Goal: Task Accomplishment & Management: Manage account settings

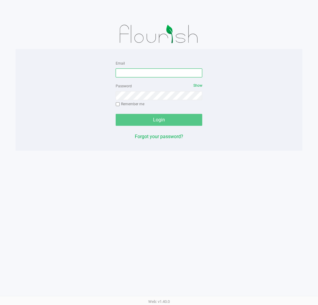
click at [147, 73] on input "Email" at bounding box center [159, 72] width 87 height 9
type input "[EMAIL_ADDRESS][DOMAIN_NAME]"
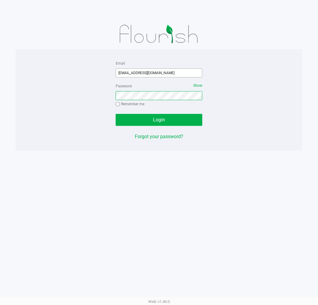
click at [116, 114] on button "Login" at bounding box center [159, 120] width 87 height 12
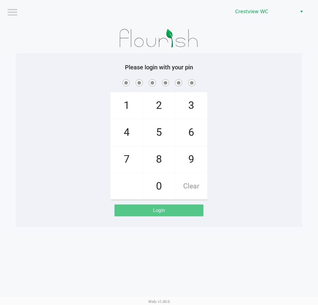
drag, startPoint x: 215, startPoint y: 73, endPoint x: 209, endPoint y: 69, distance: 7.6
click at [215, 73] on div "Please login with your pin 1 4 7 2 5 8 0 3 6 9 Clear Login" at bounding box center [159, 140] width 287 height 153
checkbox input "true"
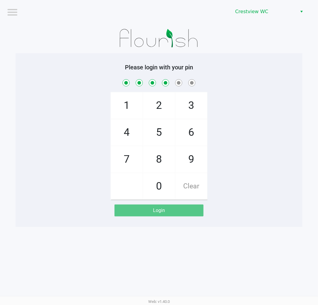
checkbox input "true"
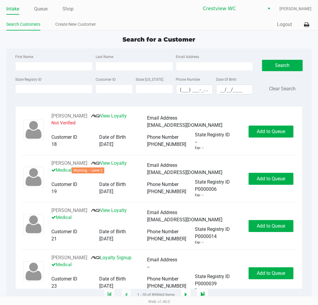
click at [279, 44] on div "Search for a Customer First Name Last Name Email Address State Registry ID Cust…" at bounding box center [158, 165] width 305 height 260
click at [281, 47] on div "Search for a Customer First Name Last Name Email Address State Registry ID Cust…" at bounding box center [158, 165] width 305 height 260
click at [273, 32] on app-point-of-sale "Intake Queue Shop Crestview WC Megan Knutson Search Customers Create New Custom…" at bounding box center [159, 147] width 318 height 295
click at [235, 34] on app-point-of-sale "Intake Queue Shop Crestview WC Megan Knutson Search Customers Create New Custom…" at bounding box center [159, 147] width 318 height 295
click at [76, 89] on input "State Registry ID" at bounding box center [53, 89] width 77 height 9
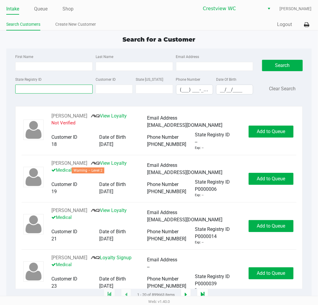
click at [55, 93] on input "State Registry ID" at bounding box center [53, 89] width 77 height 9
click at [39, 11] on link "Queue" at bounding box center [40, 9] width 13 height 8
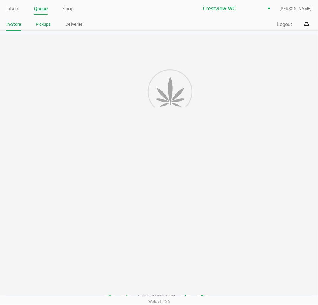
click at [46, 27] on link "Pickups" at bounding box center [43, 24] width 15 height 7
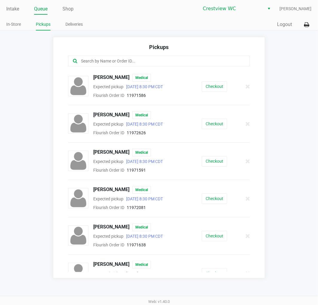
click at [163, 61] on input "text" at bounding box center [157, 61] width 155 height 7
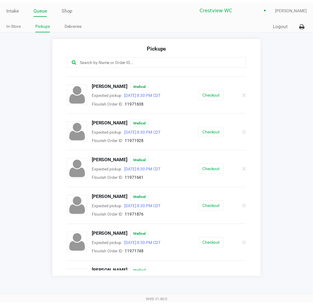
scroll to position [144, 0]
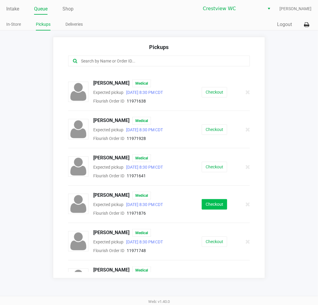
click at [218, 206] on button "Checkout" at bounding box center [214, 204] width 25 height 10
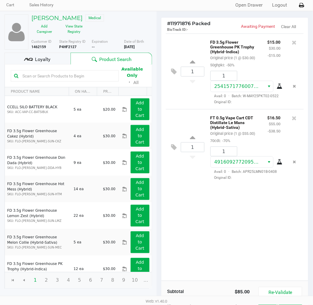
scroll to position [68, 0]
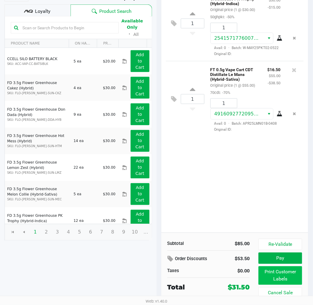
click at [284, 279] on button "Print Customer Labels" at bounding box center [279, 275] width 43 height 19
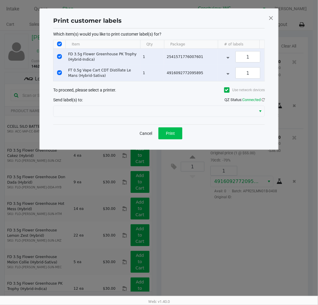
click at [172, 136] on span "Print" at bounding box center [170, 133] width 9 height 5
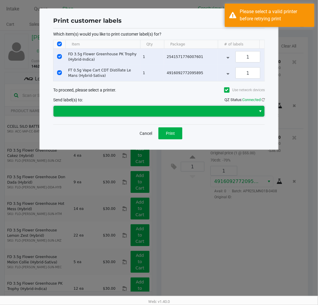
click at [198, 115] on span at bounding box center [154, 111] width 195 height 7
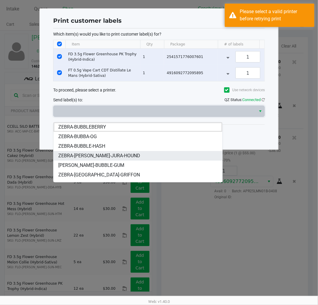
click at [124, 156] on li "ZEBRA-[PERSON_NAME]-JURA-HOUND" at bounding box center [137, 156] width 169 height 10
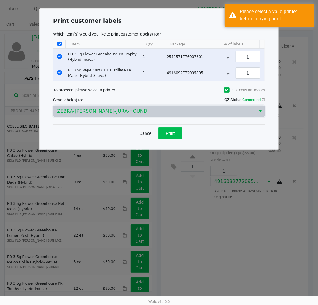
click at [176, 138] on button "Print" at bounding box center [170, 133] width 24 height 12
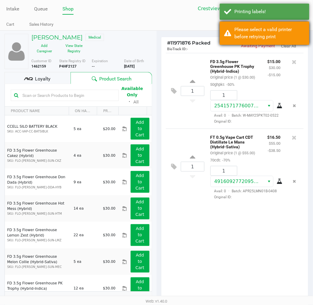
click at [301, 25] on div "Please select a valid printer before retrying print" at bounding box center [265, 33] width 90 height 23
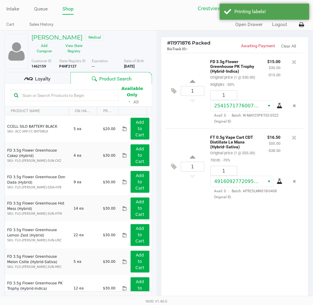
click at [306, 29] on button at bounding box center [302, 24] width 10 height 11
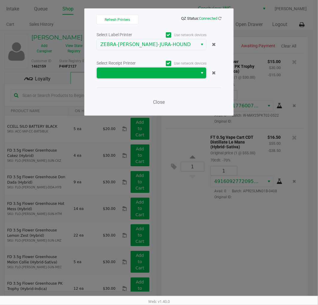
click at [136, 74] on span at bounding box center [147, 72] width 94 height 7
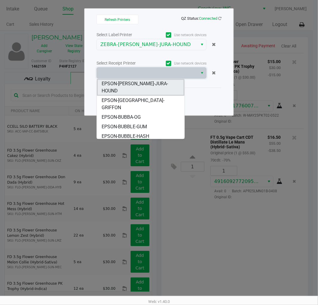
click at [142, 83] on span "EPSON-BRUNO-JURA-HOUND" at bounding box center [141, 87] width 78 height 14
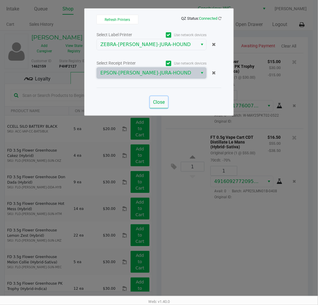
click at [163, 106] on button "Close" at bounding box center [159, 102] width 18 height 12
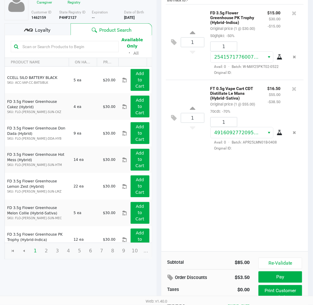
scroll to position [68, 0]
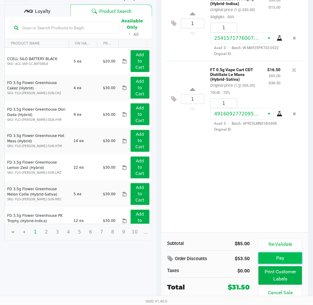
click at [296, 256] on button "Pay" at bounding box center [279, 257] width 43 height 11
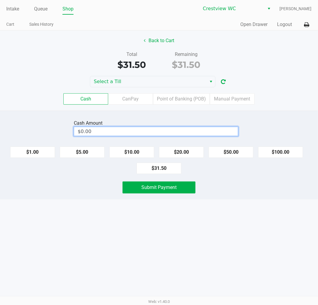
click at [205, 133] on input "$0.00" at bounding box center [156, 131] width 164 height 9
click at [178, 185] on button "Submit Payment" at bounding box center [158, 187] width 73 height 12
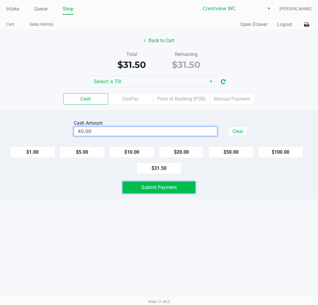
type input "$40.00"
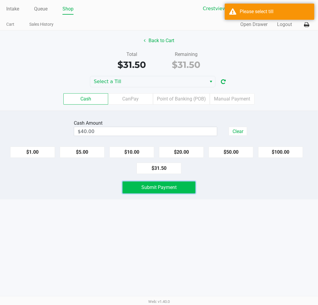
click at [209, 81] on span "Select" at bounding box center [211, 81] width 5 height 7
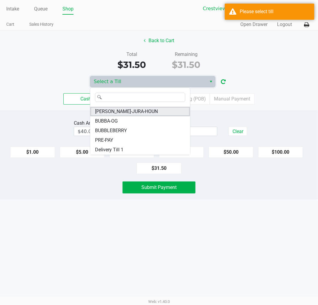
click at [148, 115] on li "BRUNO-JURA-HOUN" at bounding box center [140, 112] width 100 height 10
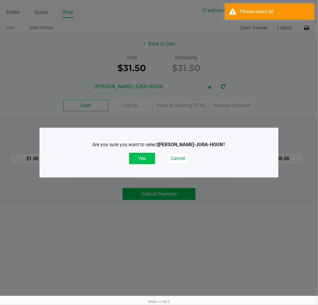
click at [138, 159] on button "Yes" at bounding box center [142, 158] width 26 height 11
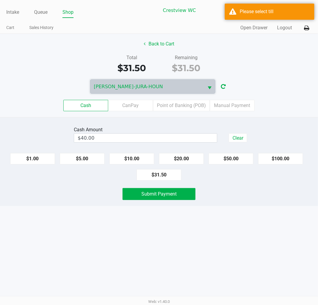
click at [171, 246] on div "Intake Queue Shop Crestview WC BRUNO-JURA-HOUN Megan Knutson Cart Sales History…" at bounding box center [159, 152] width 318 height 305
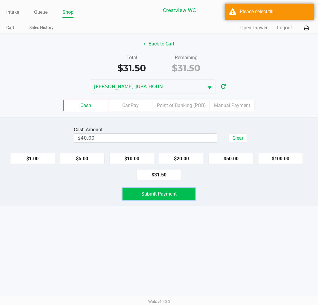
click at [185, 197] on button "Submit Payment" at bounding box center [158, 194] width 73 height 12
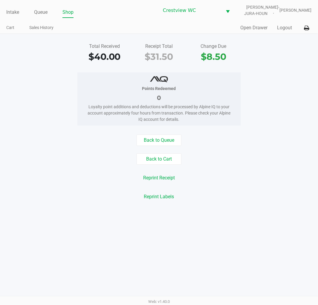
click at [267, 169] on div "Back to Queue Back to Cart Reprint Receipt Reprint Labels" at bounding box center [159, 168] width 327 height 68
click at [294, 139] on div "Back to Queue" at bounding box center [159, 139] width 327 height 11
click at [10, 11] on link "Intake" at bounding box center [12, 12] width 13 height 8
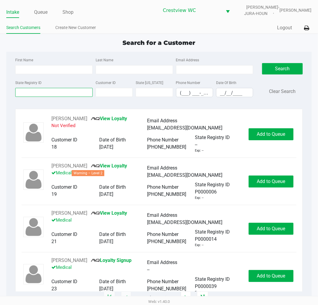
click at [81, 91] on input "State Registry ID" at bounding box center [53, 92] width 77 height 9
click at [68, 93] on input "State Registry ID" at bounding box center [53, 92] width 77 height 9
type input "0rh8294"
click at [288, 68] on button "Search" at bounding box center [282, 68] width 40 height 11
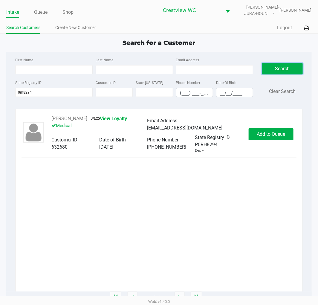
click at [200, 222] on div "Tammy DAY View Loyalty Medical Email Address tammilynday@gmail.com Customer ID …" at bounding box center [159, 203] width 275 height 176
click at [266, 137] on span "Add to Queue" at bounding box center [271, 134] width 28 height 6
click at [40, 14] on link "Queue" at bounding box center [40, 12] width 13 height 8
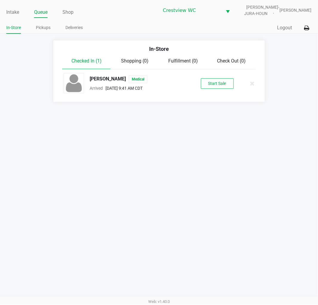
click at [221, 84] on button "Start Sale" at bounding box center [217, 83] width 33 height 10
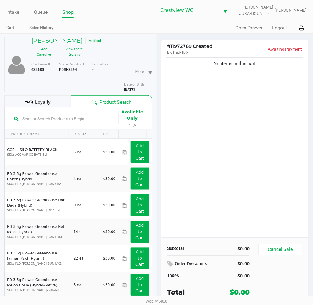
click at [259, 189] on div "No items in this cart" at bounding box center [234, 146] width 147 height 181
click at [72, 55] on button "View State Registry" at bounding box center [72, 51] width 30 height 15
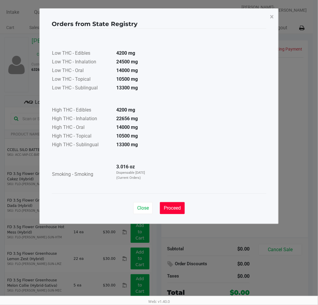
click at [174, 209] on span "Proceed" at bounding box center [172, 208] width 17 height 6
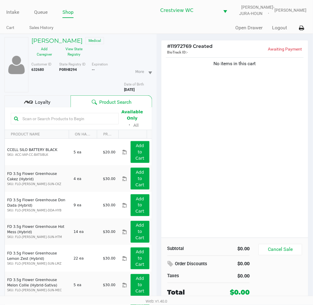
click at [243, 171] on div "Low THC - Edibles 4200 mg Low THC - Inhalation 24500 mg Low THC - Oral 14000 mg…" at bounding box center [156, 96] width 215 height 150
click at [186, 112] on div "No items in this cart" at bounding box center [234, 146] width 147 height 181
click at [73, 51] on button "View State Registry" at bounding box center [72, 51] width 30 height 15
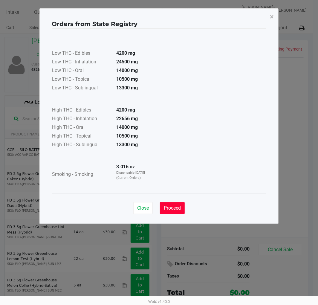
click at [179, 208] on span "Proceed" at bounding box center [172, 208] width 17 height 6
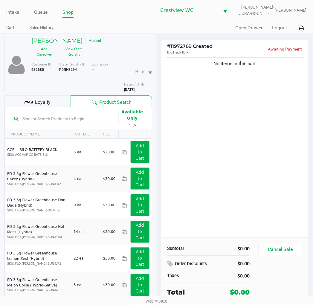
click at [179, 208] on div "Orders from State Registry × Low THC - Edibles 4200 mg Low THC - Inhalation 245…" at bounding box center [156, 100] width 239 height 215
click at [252, 229] on div "No items in this cart" at bounding box center [234, 146] width 147 height 181
click at [109, 122] on input "text" at bounding box center [67, 118] width 95 height 9
click at [70, 114] on input "text" at bounding box center [67, 118] width 95 height 9
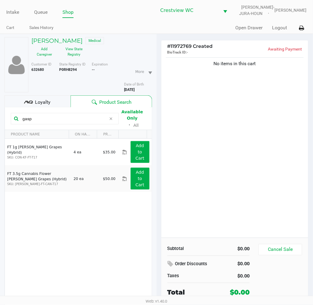
type input "gasp"
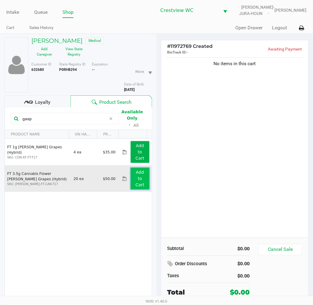
click at [136, 177] on app-button-loader "Add to Cart" at bounding box center [139, 178] width 9 height 17
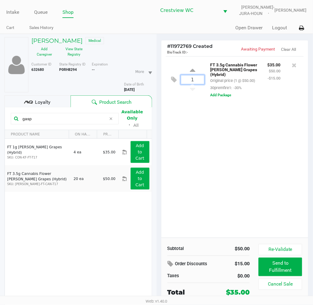
click at [196, 78] on input "1" at bounding box center [192, 79] width 23 height 9
type input "8"
click at [252, 160] on div "Tammy DAY Medical Add Caregiver View State Registry Customer ID 632680 State Re…" at bounding box center [156, 184] width 313 height 301
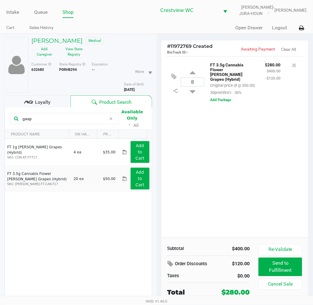
click at [67, 118] on input "gasp" at bounding box center [63, 118] width 86 height 9
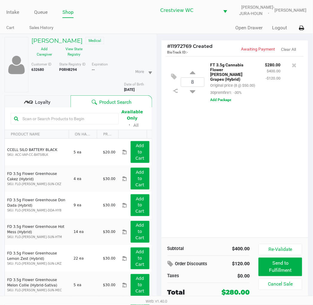
click at [91, 119] on input "text" at bounding box center [67, 118] width 95 height 9
click at [219, 197] on div "8 FT 3.5g Cannabis Flower Gaspar's Grapes (Hybrid) Original price (8 @ $50.00) …" at bounding box center [234, 146] width 147 height 181
click at [218, 192] on div "8 FT 3.5g Cannabis Flower Gaspar's Grapes (Hybrid) Original price (8 @ $50.00) …" at bounding box center [234, 146] width 147 height 181
click at [229, 174] on div "8 FT 3.5g Cannabis Flower Gaspar's Grapes (Hybrid) Original price (8 @ $50.00) …" at bounding box center [234, 146] width 147 height 181
click at [233, 175] on div "8 FT 3.5g Cannabis Flower Gaspar's Grapes (Hybrid) Original price (8 @ $50.00) …" at bounding box center [234, 146] width 147 height 181
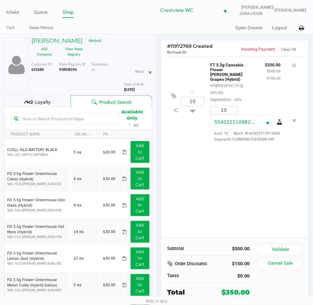
click at [78, 120] on input "text" at bounding box center [67, 118] width 95 height 9
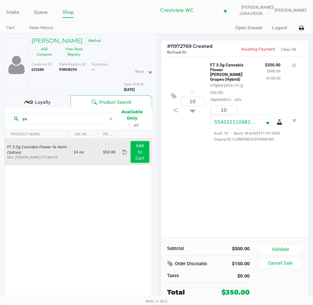
click at [142, 154] on button "Add to Cart" at bounding box center [140, 152] width 19 height 22
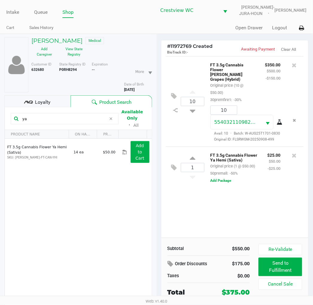
click at [69, 119] on input "ya" at bounding box center [63, 118] width 86 height 9
type input "y"
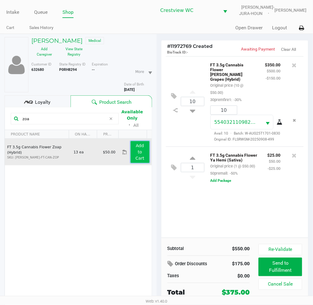
click at [135, 157] on app-button-loader "Add to Cart" at bounding box center [139, 151] width 9 height 17
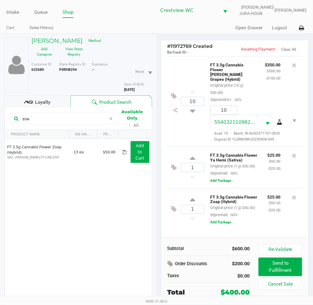
click at [68, 117] on input "zoa" at bounding box center [63, 118] width 86 height 9
type input "z"
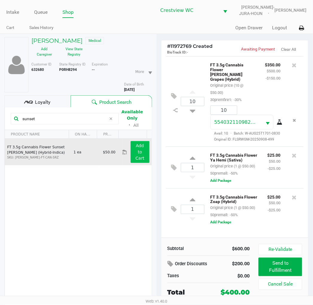
click at [141, 150] on button "Add to Cart" at bounding box center [140, 152] width 19 height 22
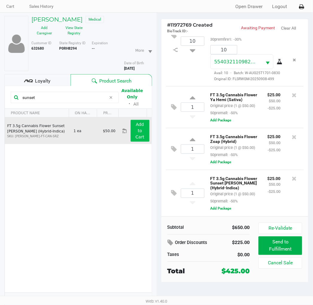
scroll to position [30, 0]
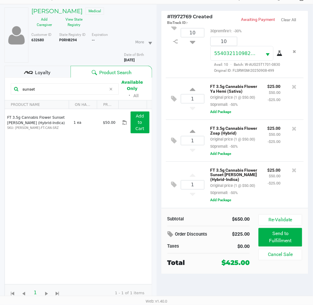
click at [82, 90] on input "sunset" at bounding box center [63, 89] width 86 height 9
type input "s"
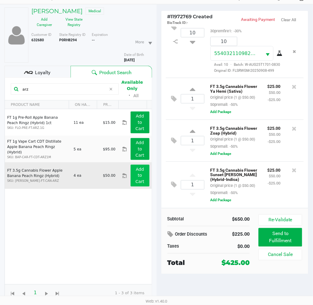
type input "arz"
click at [139, 178] on app-button-loader "Add to Cart" at bounding box center [139, 175] width 9 height 17
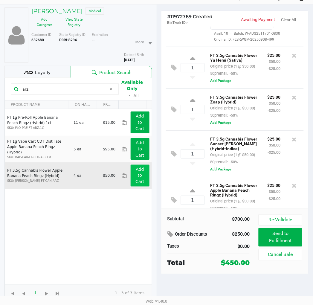
scroll to position [125, 0]
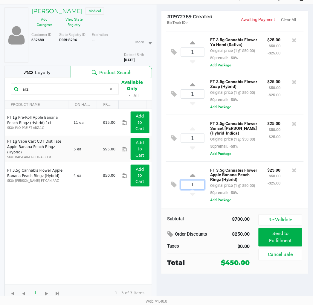
click at [198, 180] on input "1" at bounding box center [192, 184] width 23 height 9
type input "4"
click at [207, 217] on div "Tammy DAY Medical Add Caregiver View State Registry Customer ID 632680 State Re…" at bounding box center [156, 154] width 313 height 301
click at [51, 75] on div "Loyalty" at bounding box center [37, 72] width 66 height 12
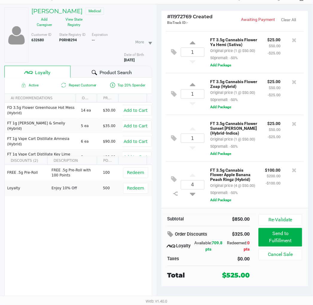
click at [131, 237] on div "FREE .5g Pre-Roll FREE .5g Pre-Roll with 100 Points 100 Redeem Loyalty Enjoy 10…" at bounding box center [78, 210] width 147 height 90
click at [141, 239] on div "FREE .5g Pre-Roll FREE .5g Pre-Roll with 100 Points 100 Redeem Loyalty Enjoy 10…" at bounding box center [78, 210] width 147 height 90
click at [132, 229] on div "FREE .5g Pre-Roll FREE .5g Pre-Roll with 100 Points 100 Redeem Loyalty Enjoy 10…" at bounding box center [78, 210] width 147 height 90
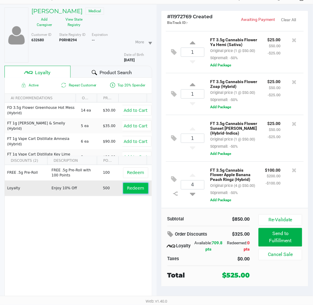
click at [130, 190] on span "Redeem" at bounding box center [135, 188] width 17 height 5
click at [97, 245] on div "FREE .5g Pre-Roll FREE .5g Pre-Roll with 100 Points 100 Redeem Loyalty Enjoy 10…" at bounding box center [78, 210] width 147 height 90
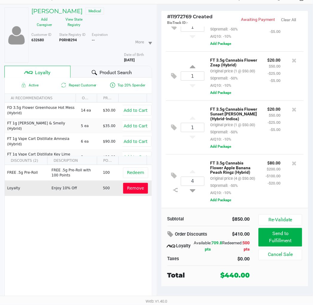
scroll to position [133, 0]
click at [296, 223] on button "Re-Validate" at bounding box center [279, 219] width 43 height 11
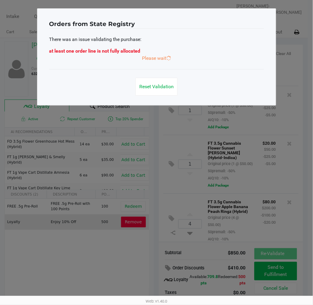
scroll to position [0, 0]
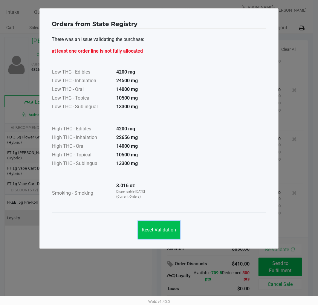
click at [157, 229] on span "Reset Validation" at bounding box center [159, 230] width 34 height 6
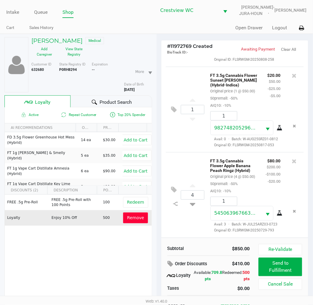
scroll to position [316, 0]
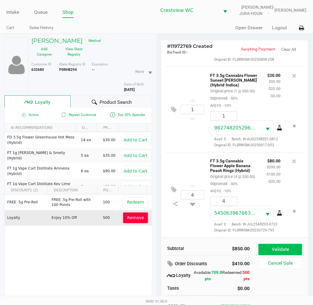
click at [290, 250] on button "Validate" at bounding box center [279, 249] width 43 height 11
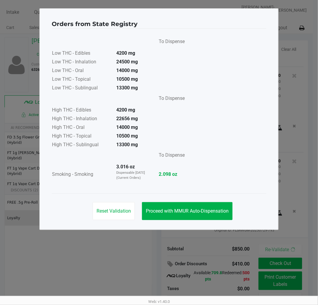
click at [188, 226] on div "Orders from State Registry To Dispense Low THC - Edibles 4200 mg Low THC - Inha…" at bounding box center [158, 118] width 239 height 221
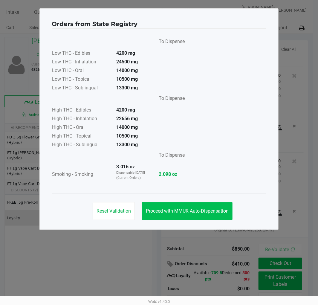
click at [178, 208] on span "Proceed with MMUR Auto-Dispensation" at bounding box center [187, 211] width 83 height 6
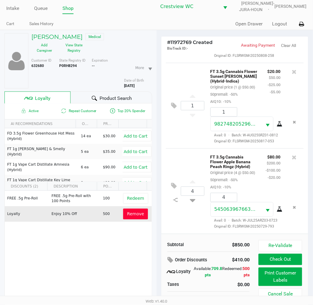
scroll to position [30, 0]
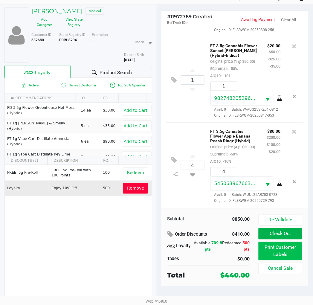
click at [286, 250] on button "Print Customer Labels" at bounding box center [279, 251] width 43 height 19
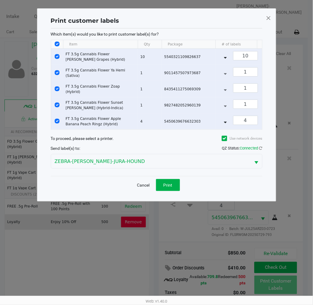
scroll to position [0, 0]
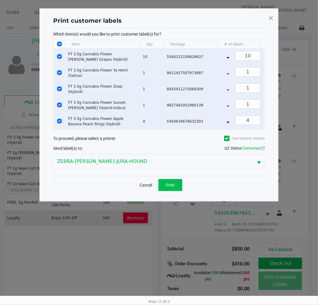
click at [174, 187] on span "Print" at bounding box center [170, 185] width 9 height 5
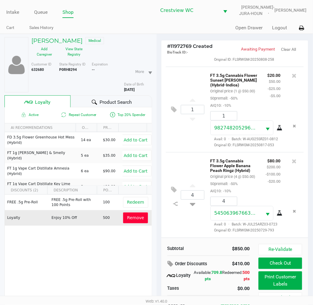
click at [118, 101] on span "Product Search" at bounding box center [115, 102] width 32 height 7
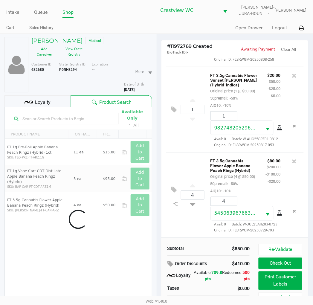
click at [71, 124] on div "Data table" at bounding box center [78, 219] width 147 height 224
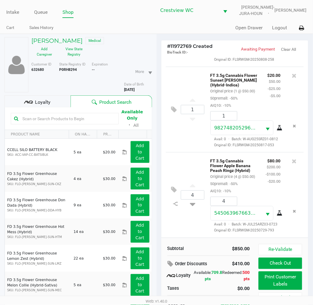
click at [86, 120] on input "text" at bounding box center [67, 118] width 95 height 9
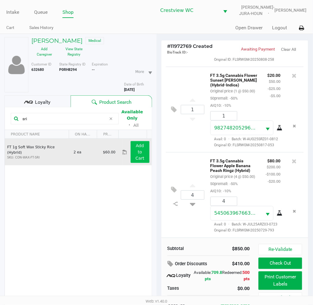
click at [138, 154] on button "Add to Cart" at bounding box center [140, 152] width 19 height 22
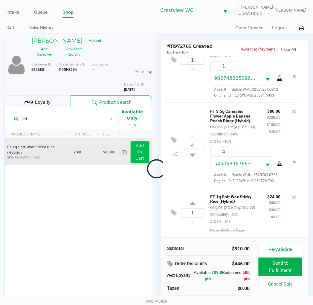
scroll to position [373, 0]
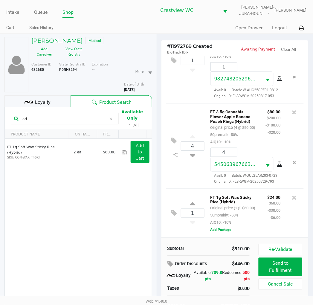
click at [61, 120] on input "sri" at bounding box center [63, 118] width 86 height 9
type input "s"
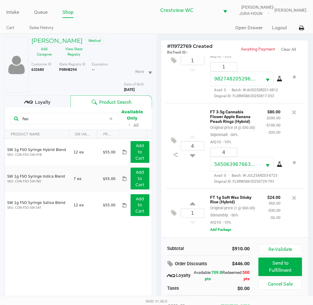
type input "fso"
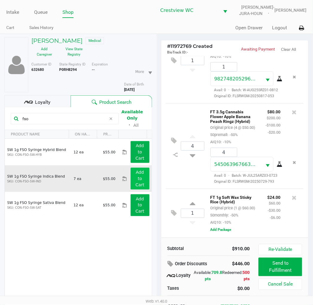
click at [138, 183] on app-button-loader "Add to Cart" at bounding box center [139, 178] width 9 height 17
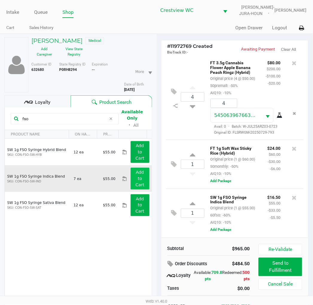
scroll to position [429, 0]
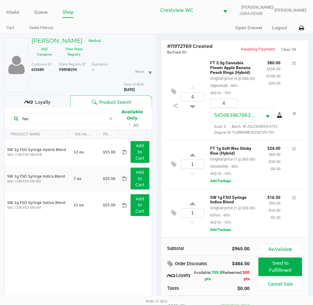
click at [177, 174] on div "1 FT 1g Soft Wax Sticky Rice (Hybrid) Original price (1 @ $60.00) 50monthly: -5…" at bounding box center [235, 164] width 138 height 49
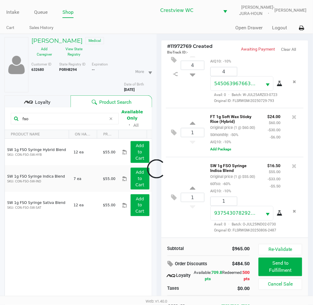
scroll to position [468, 0]
click at [183, 215] on div "1 SW 1g FSO Syringe Indica Blend Original price (1 @ $55.00) 60fso: -60% AIQ10:…" at bounding box center [235, 197] width 138 height 81
click at [181, 217] on div "1 SW 1g FSO Syringe Indica Blend Original price (1 @ $55.00) 60fso: -60% AIQ10:…" at bounding box center [235, 197] width 138 height 81
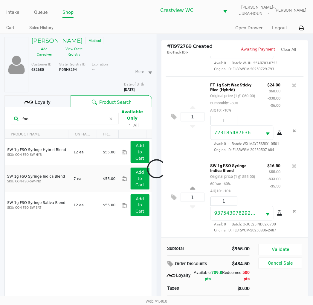
scroll to position [507, 0]
click at [294, 246] on button "Validate" at bounding box center [279, 249] width 43 height 11
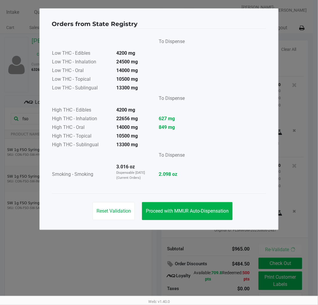
click at [205, 218] on button "Proceed with MMUR Auto-Dispensation" at bounding box center [187, 211] width 91 height 18
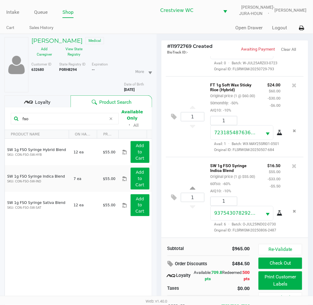
click at [278, 280] on button "Print Customer Labels" at bounding box center [279, 280] width 43 height 19
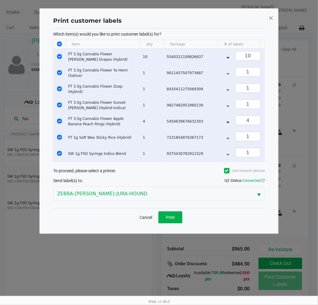
click at [60, 44] on input "Select All Rows" at bounding box center [59, 44] width 5 height 5
checkbox input "false"
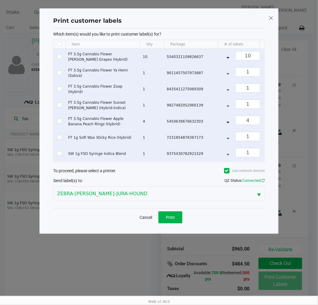
checkbox input "false"
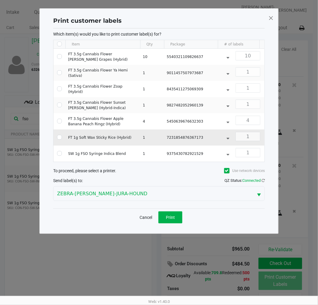
click at [60, 137] on input "Select Row" at bounding box center [59, 137] width 5 height 5
checkbox input "true"
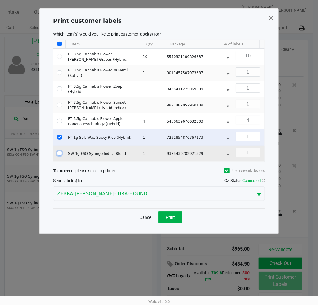
click at [60, 154] on input "Select Row" at bounding box center [59, 153] width 5 height 5
checkbox input "true"
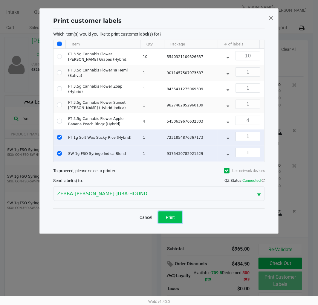
click at [169, 223] on button "Print" at bounding box center [170, 217] width 24 height 12
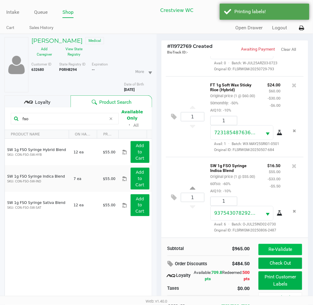
click at [290, 248] on button "Re-Validate" at bounding box center [279, 249] width 43 height 11
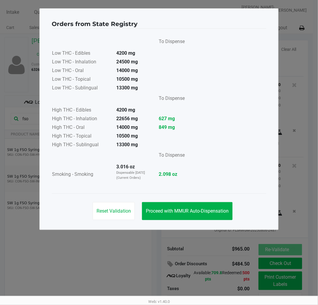
click at [109, 217] on button "Reset Validation" at bounding box center [114, 211] width 42 height 18
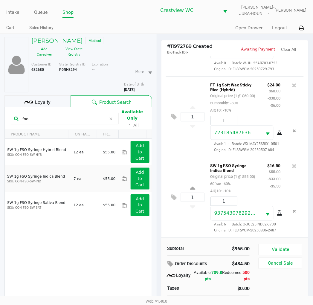
click at [97, 252] on div "SW 1g FSO Syringe Hybrid Blend SKU: CON-FSO-SW-HYB 12 ea $55.00 Add to Cart SW …" at bounding box center [78, 226] width 147 height 175
click at [70, 118] on input "fso" at bounding box center [63, 118] width 86 height 9
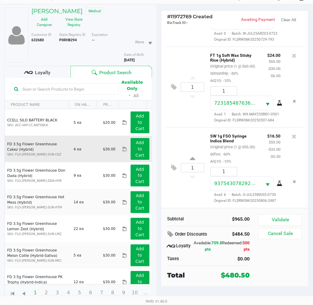
scroll to position [133, 0]
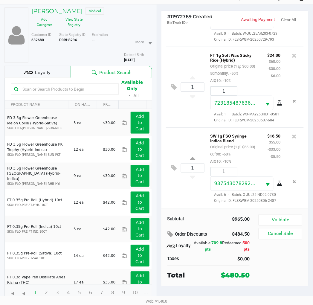
click at [171, 189] on div "1 SW 1g FSO Syringe Indica Blend Original price (1 @ $55.00) 60fso: -60% AIQ10:…" at bounding box center [235, 167] width 138 height 81
click at [264, 220] on button "Validate" at bounding box center [279, 219] width 43 height 11
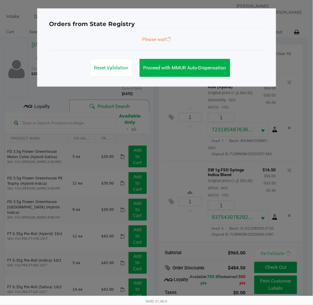
scroll to position [0, 0]
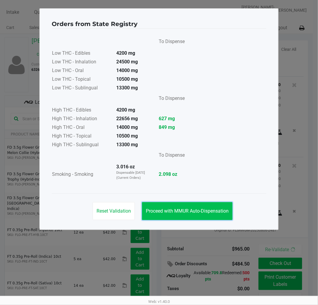
click at [174, 212] on span "Proceed with MMUR Auto-Dispensation" at bounding box center [187, 211] width 83 height 6
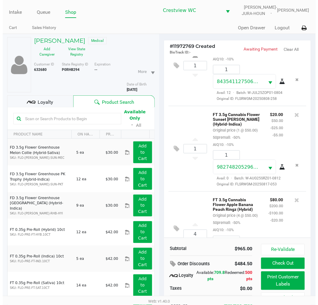
scroll to position [208, 0]
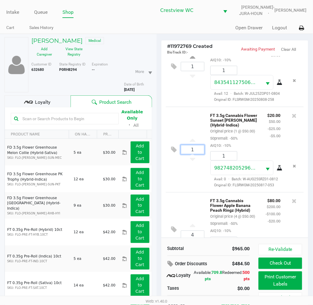
click at [198, 154] on input "1" at bounding box center [192, 149] width 23 height 9
click at [287, 249] on button "Re-Validate" at bounding box center [279, 249] width 43 height 11
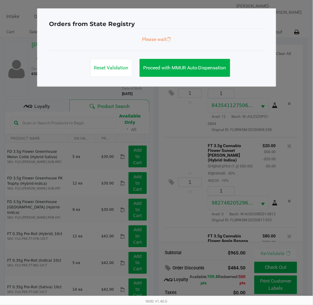
scroll to position [507, 0]
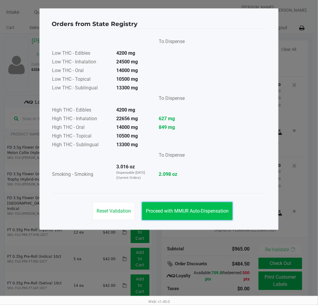
click at [185, 209] on span "Proceed with MMUR Auto-Dispensation" at bounding box center [187, 211] width 83 height 6
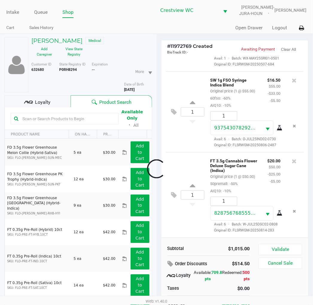
scroll to position [608, 0]
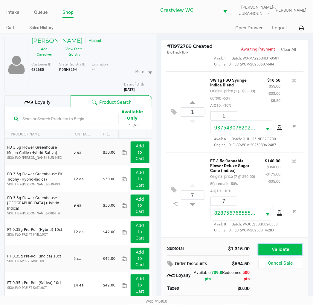
click at [267, 248] on button "Validate" at bounding box center [279, 249] width 43 height 11
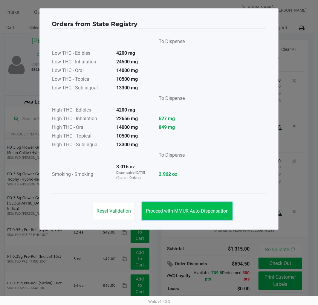
click at [202, 212] on span "Proceed with MMUR Auto-Dispensation" at bounding box center [187, 211] width 83 height 6
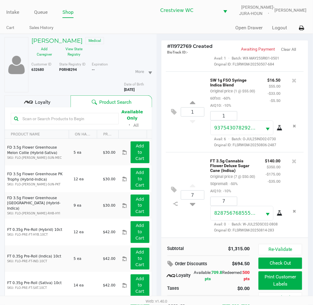
click at [198, 220] on div "7 FT 3.5g Cannabis Flower Deluxe Sugar Cane (Indica) Original price (7 @ $50.00…" at bounding box center [235, 194] width 138 height 85
click at [80, 117] on input "text" at bounding box center [67, 118] width 95 height 9
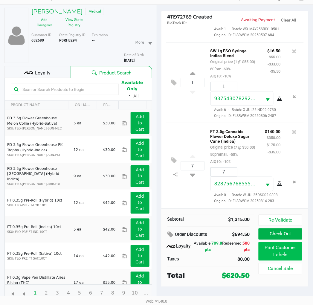
scroll to position [30, 0]
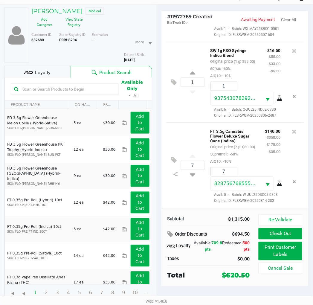
click at [53, 76] on div "Loyalty" at bounding box center [37, 72] width 66 height 12
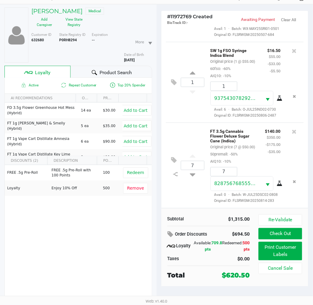
scroll to position [608, 0]
click at [180, 203] on div "7 FT 3.5g Cannabis Flower Deluxe Sugar Cane (Indica) Original price (7 @ $50.00…" at bounding box center [235, 164] width 138 height 85
click at [174, 196] on div "7 FT 3.5g Cannabis Flower Deluxe Sugar Cane (Indica) Original price (7 @ $50.00…" at bounding box center [235, 164] width 138 height 85
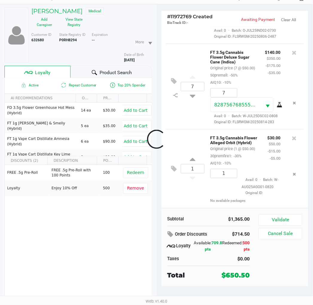
scroll to position [706, 0]
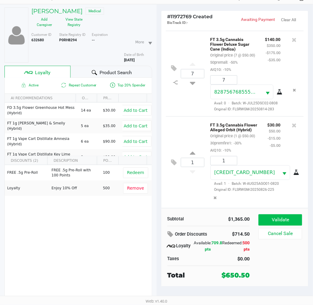
click at [292, 222] on button "Validate" at bounding box center [279, 219] width 43 height 11
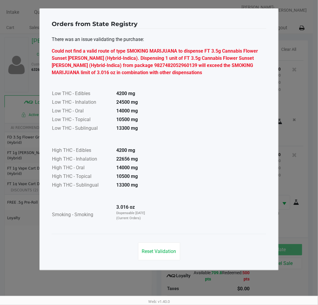
click at [169, 249] on span "Reset Validation" at bounding box center [159, 251] width 34 height 6
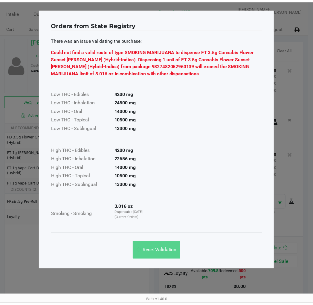
scroll to position [708, 0]
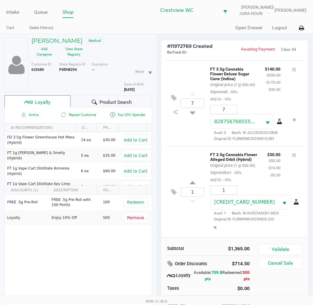
click at [217, 225] on icon "Remove the package from the orderLine" at bounding box center [214, 227] width 3 height 4
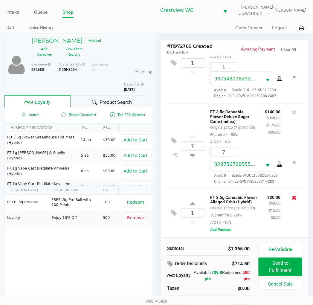
click at [292, 195] on icon at bounding box center [294, 198] width 5 height 6
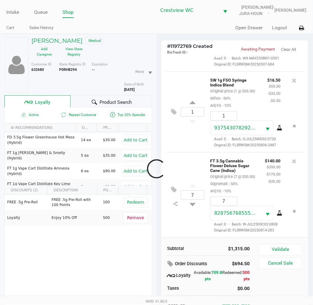
scroll to position [608, 0]
click at [187, 234] on div "7 FT 3.5g Cannabis Flower Deluxe Sugar Cane (Indica) Original price (7 @ $50.00…" at bounding box center [235, 194] width 138 height 85
click at [130, 102] on span "Product Search" at bounding box center [115, 102] width 32 height 7
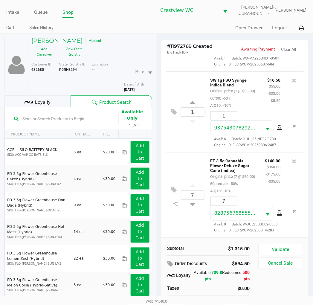
click at [81, 119] on input "text" at bounding box center [67, 118] width 95 height 9
click at [290, 246] on button "Validate" at bounding box center [279, 249] width 43 height 11
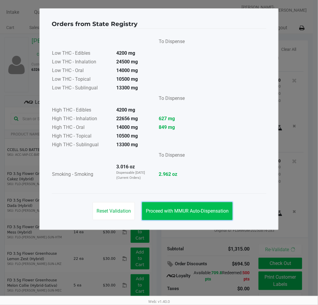
click at [189, 216] on button "Proceed with MMUR Auto-Dispensation" at bounding box center [187, 211] width 91 height 18
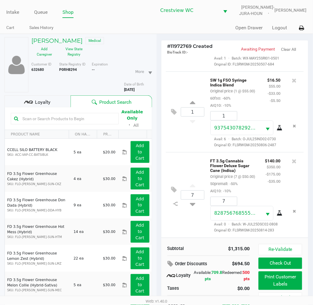
click at [69, 119] on input "text" at bounding box center [67, 118] width 95 height 9
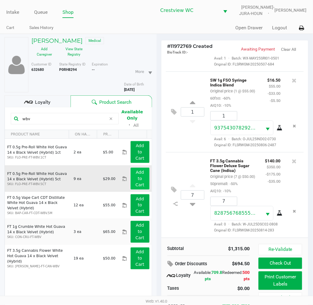
type input "wbv"
click at [139, 180] on button "Add to Cart" at bounding box center [140, 179] width 19 height 22
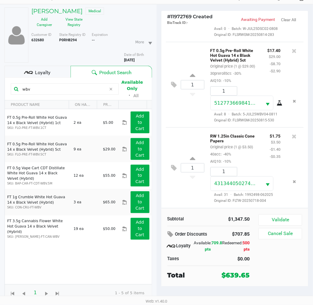
scroll to position [787, 0]
click at [269, 218] on button "Validate" at bounding box center [279, 219] width 43 height 11
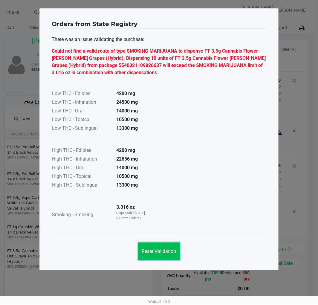
click at [168, 252] on span "Reset Validation" at bounding box center [159, 251] width 34 height 6
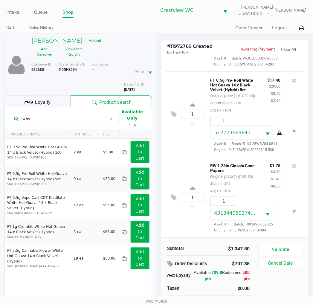
scroll to position [723, 0]
click at [293, 133] on icon "Remove the package from the orderLine" at bounding box center [294, 130] width 3 height 4
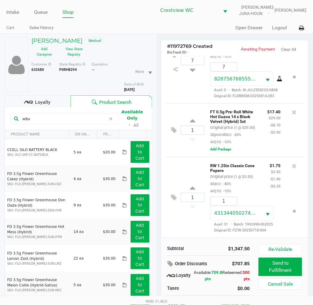
scroll to position [684, 0]
click at [292, 115] on icon at bounding box center [294, 112] width 5 height 6
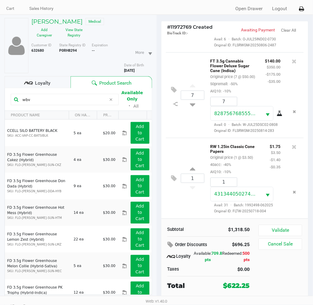
scroll to position [30, 0]
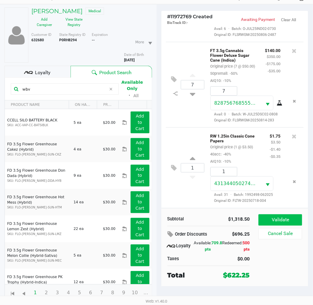
click at [286, 222] on button "Validate" at bounding box center [279, 219] width 43 height 11
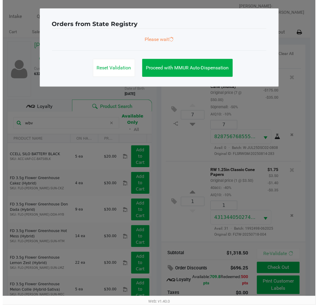
scroll to position [0, 0]
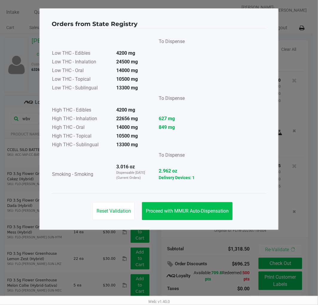
click at [206, 211] on span "Proceed with MMUR Auto-Dispensation" at bounding box center [187, 211] width 83 height 6
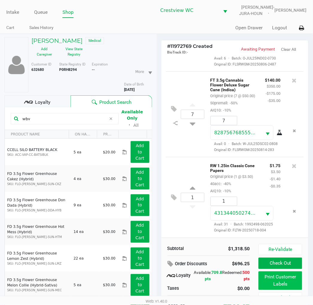
click at [275, 279] on button "Print Customer Labels" at bounding box center [279, 280] width 43 height 19
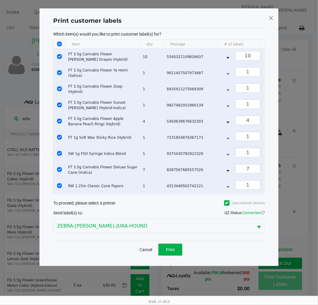
click at [60, 45] on input "Select All Rows" at bounding box center [59, 44] width 5 height 5
checkbox input "false"
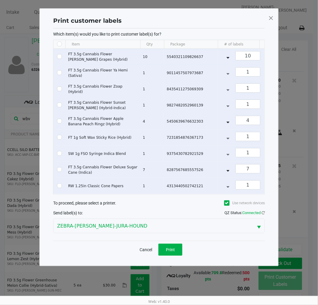
checkbox input "false"
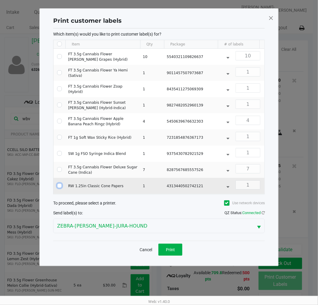
click at [58, 187] on input "Select Row" at bounding box center [59, 185] width 5 height 5
checkbox input "true"
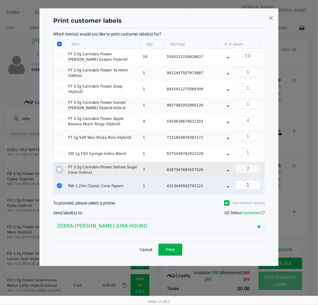
click at [59, 170] on input "Select Row" at bounding box center [59, 169] width 5 height 5
checkbox input "true"
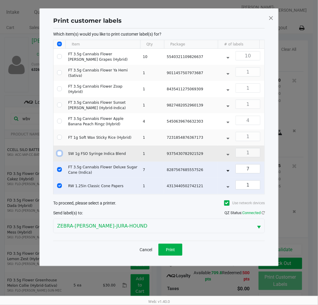
click at [58, 153] on input "Select Row" at bounding box center [59, 153] width 5 height 5
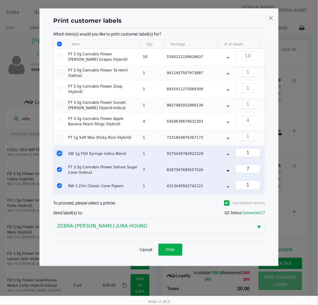
click at [59, 154] on input "Select Row" at bounding box center [59, 153] width 5 height 5
checkbox input "false"
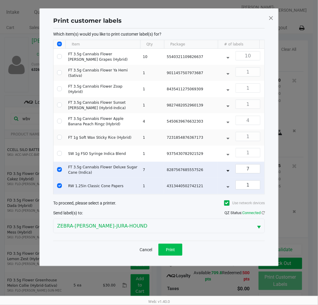
click at [171, 252] on span "Print" at bounding box center [170, 249] width 9 height 5
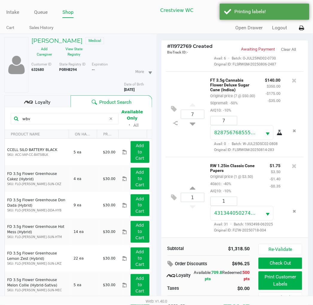
click at [77, 120] on input "wbv" at bounding box center [63, 118] width 86 height 9
type input "w"
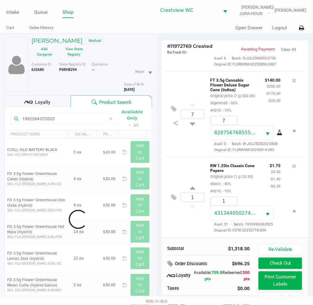
type input "1992264-072025"
click at [177, 148] on div "7 FT 3.5g Cannabis Flower Deluxe Sugar Cane (Indica) Original price (7 @ $50.00…" at bounding box center [235, 113] width 138 height 85
click at [180, 144] on div "7 FT 3.5g Cannabis Flower Deluxe Sugar Cane (Indica) Original price (7 @ $50.00…" at bounding box center [235, 113] width 138 height 85
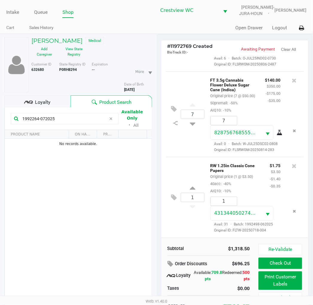
click at [197, 142] on div "7 FT 3.5g Cannabis Flower Deluxe Sugar Cane (Indica) Original price (7 @ $50.00…" at bounding box center [235, 113] width 138 height 85
click at [181, 147] on div "7 FT 3.5g Cannabis Flower Deluxe Sugar Cane (Indica) Original price (7 @ $50.00…" at bounding box center [235, 113] width 138 height 85
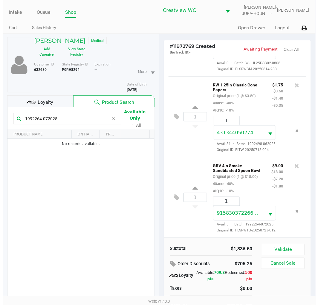
scroll to position [780, 0]
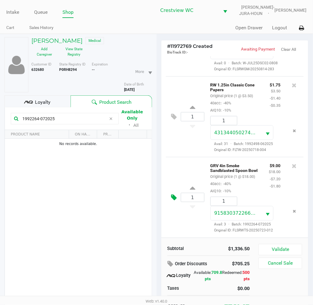
click at [173, 194] on icon at bounding box center [174, 197] width 6 height 7
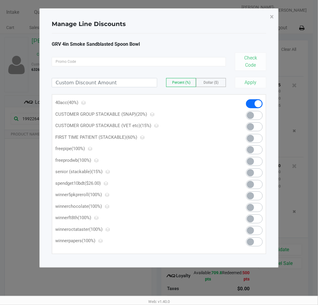
click at [255, 148] on span at bounding box center [254, 149] width 17 height 9
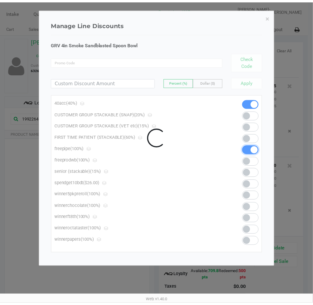
scroll to position [782, 0]
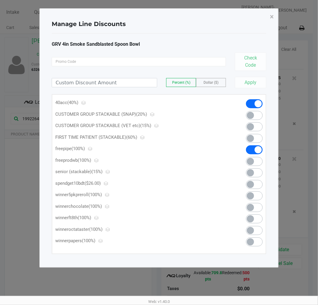
click at [274, 24] on button "×" at bounding box center [271, 16] width 13 height 17
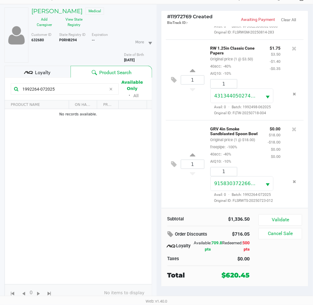
scroll to position [731, 0]
click at [171, 83] on icon at bounding box center [174, 79] width 6 height 7
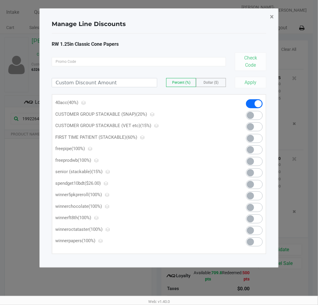
click at [274, 22] on button "×" at bounding box center [271, 16] width 13 height 17
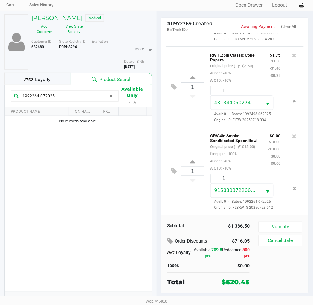
scroll to position [30, 0]
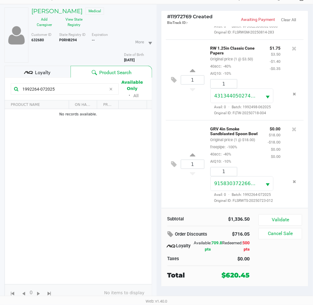
click at [290, 220] on button "Validate" at bounding box center [279, 219] width 43 height 11
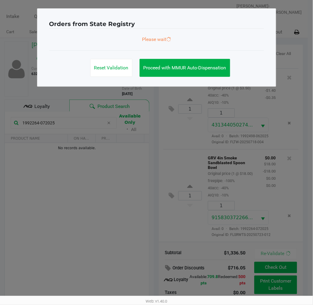
scroll to position [0, 0]
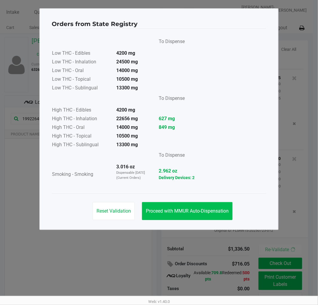
click at [187, 216] on button "Proceed with MMUR Auto-Dispensation" at bounding box center [187, 211] width 91 height 18
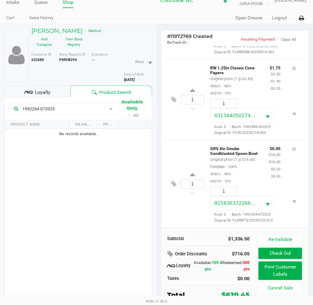
scroll to position [30, 0]
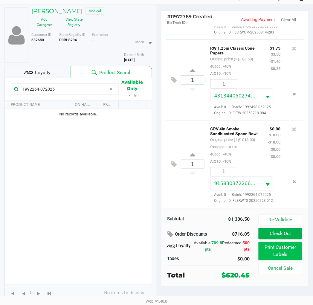
click at [294, 250] on button "Print Customer Labels" at bounding box center [279, 251] width 43 height 19
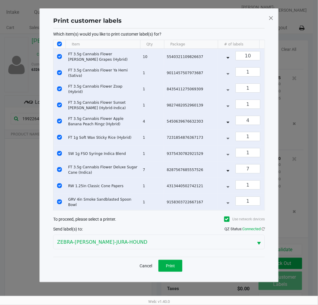
click at [277, 20] on div "Print customer labels Which item(s) would you like to print customer label(s) f…" at bounding box center [158, 145] width 239 height 274
click at [59, 55] on input "Select Row" at bounding box center [59, 56] width 5 height 5
checkbox input "false"
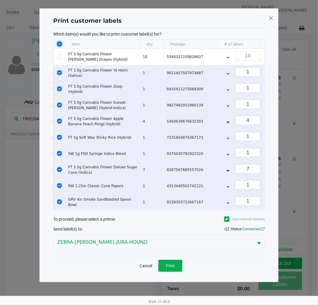
click at [62, 44] on input "Select All Rows" at bounding box center [59, 44] width 5 height 5
checkbox input "true"
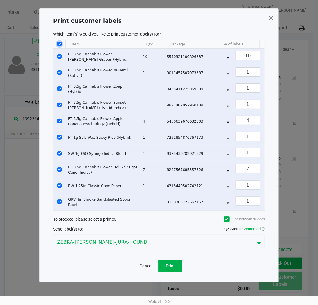
click at [60, 44] on input "Select All Rows" at bounding box center [59, 44] width 5 height 5
checkbox input "false"
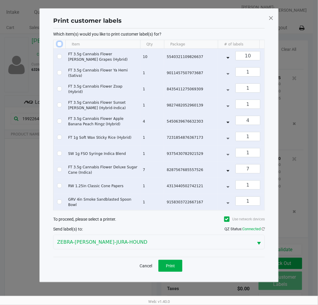
checkbox input "false"
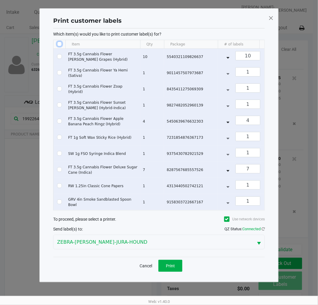
checkbox input "false"
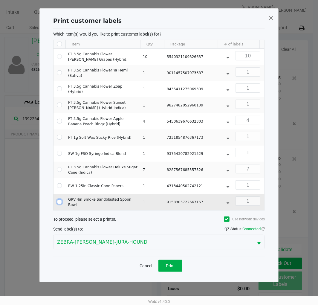
click at [60, 202] on input "Select Row" at bounding box center [59, 201] width 5 height 5
checkbox input "true"
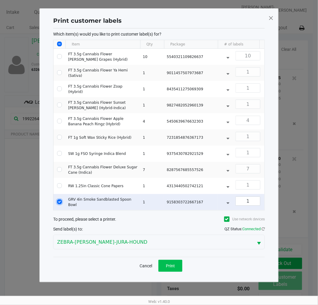
click at [172, 272] on button "Print" at bounding box center [170, 266] width 24 height 12
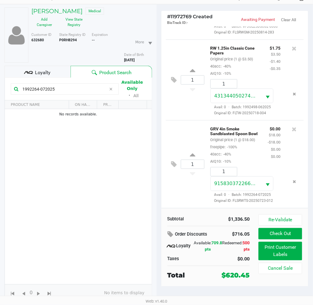
scroll to position [764, 0]
click at [176, 87] on button at bounding box center [175, 80] width 10 height 14
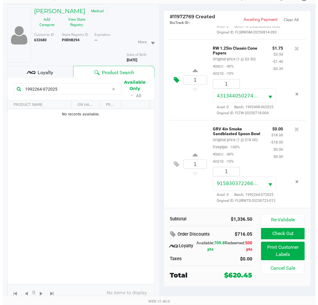
scroll to position [0, 0]
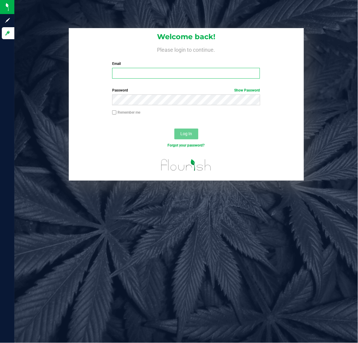
click at [147, 76] on input "Email" at bounding box center [186, 73] width 148 height 11
type input "[EMAIL_ADDRESS][DOMAIN_NAME]"
click at [184, 94] on div "Password Show Password" at bounding box center [186, 97] width 157 height 18
click at [186, 107] on div "Password Show Password" at bounding box center [186, 99] width 235 height 22
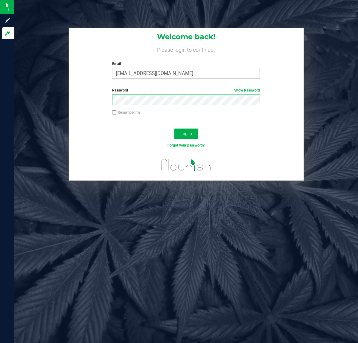
click at [174, 128] on button "Log In" at bounding box center [186, 133] width 24 height 11
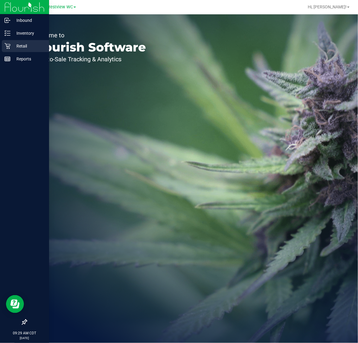
click at [11, 45] on p "Retail" at bounding box center [28, 45] width 36 height 7
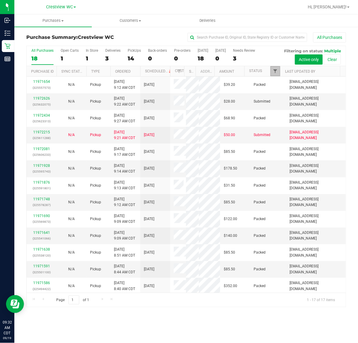
click at [272, 73] on span "Filter" at bounding box center [274, 71] width 5 height 5
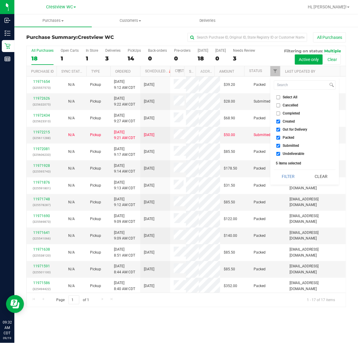
click at [291, 120] on span "Created" at bounding box center [289, 122] width 12 height 4
click at [280, 120] on input "Created" at bounding box center [278, 122] width 4 height 4
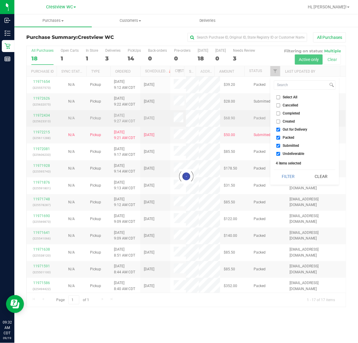
checkbox input "true"
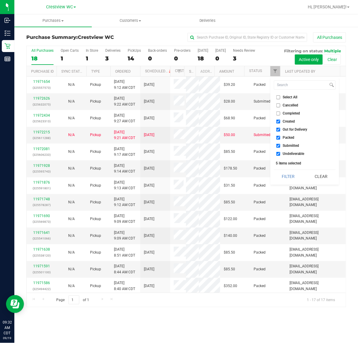
click at [280, 123] on label "Created" at bounding box center [285, 122] width 19 height 4
click at [280, 123] on input "Created" at bounding box center [278, 122] width 4 height 4
checkbox input "false"
click at [283, 129] on span "Out for Delivery" at bounding box center [295, 130] width 24 height 4
click at [280, 129] on input "Out for Delivery" at bounding box center [278, 130] width 4 height 4
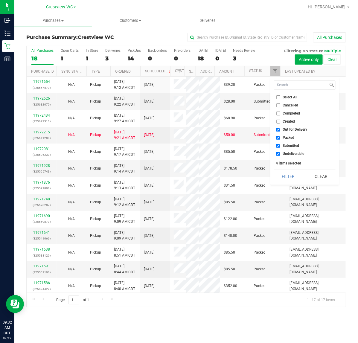
checkbox input "false"
drag, startPoint x: 284, startPoint y: 137, endPoint x: 285, endPoint y: 142, distance: 4.6
click at [285, 138] on span "Packed" at bounding box center [289, 138] width 12 height 4
click at [280, 138] on input "Packed" at bounding box center [278, 138] width 4 height 4
checkbox input "false"
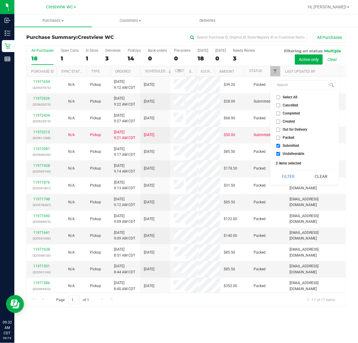
click at [286, 147] on span "Submitted" at bounding box center [291, 146] width 16 height 4
click at [280, 147] on input "Submitted" at bounding box center [278, 146] width 4 height 4
click at [287, 148] on li "Submitted" at bounding box center [305, 146] width 62 height 6
click at [288, 147] on span "Submitted" at bounding box center [291, 146] width 16 height 4
click at [280, 147] on input "Submitted" at bounding box center [278, 146] width 4 height 4
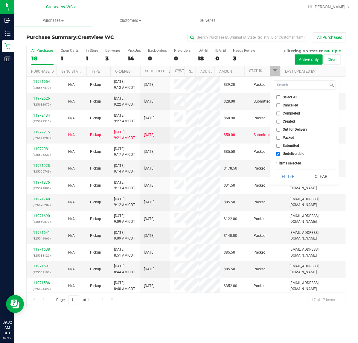
checkbox input "true"
click at [289, 153] on span "Undeliverable" at bounding box center [294, 154] width 22 height 4
click at [280, 153] on input "Undeliverable" at bounding box center [278, 154] width 4 height 4
checkbox input "false"
click at [283, 172] on button "Filter" at bounding box center [288, 176] width 29 height 13
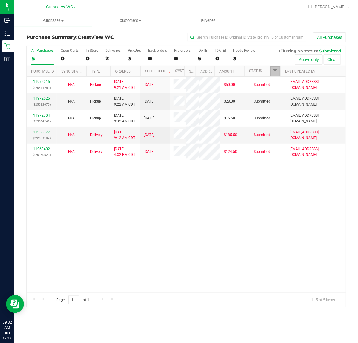
click at [270, 70] on link "Filter" at bounding box center [275, 71] width 10 height 10
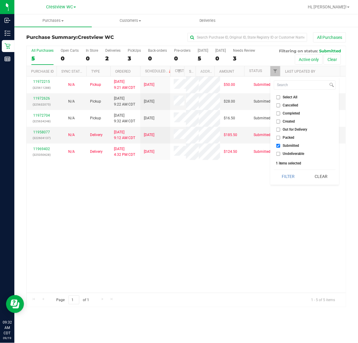
click at [137, 283] on div "11972215 (325611288) N/A Pickup 9/19/2025 9:21 AM CDT 9/19/2025 $50.00 Submitte…" at bounding box center [186, 184] width 319 height 216
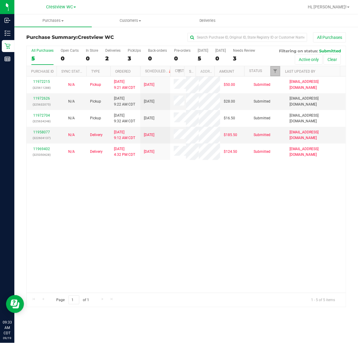
click at [275, 68] on link "Filter" at bounding box center [275, 71] width 10 height 10
click at [129, 53] on label "PickUps 3" at bounding box center [134, 56] width 13 height 16
click at [0, 0] on input "PickUps 3" at bounding box center [0, 0] width 0 height 0
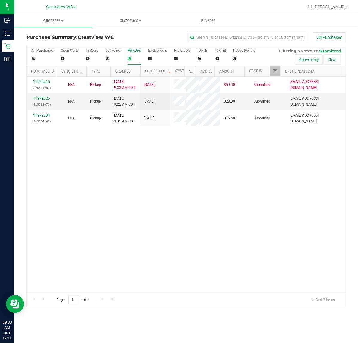
click at [127, 211] on div "11972215 (325611288) N/A Pickup 9/19/2025 9:33 AM CDT 9/19/2025 $50.00 Submitte…" at bounding box center [186, 184] width 319 height 216
click at [274, 73] on span "Filter" at bounding box center [274, 71] width 5 height 5
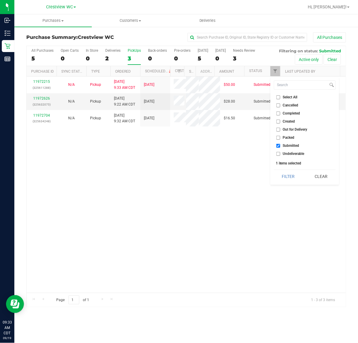
click at [244, 201] on div "11972215 (325611288) N/A Pickup 9/19/2025 9:33 AM CDT 9/19/2025 $50.00 Submitte…" at bounding box center [186, 184] width 319 height 216
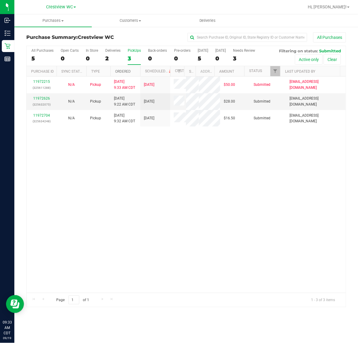
click at [122, 73] on link "Ordered" at bounding box center [123, 71] width 16 height 4
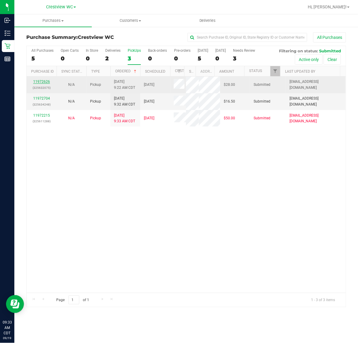
click at [35, 83] on link "11972626" at bounding box center [41, 81] width 17 height 4
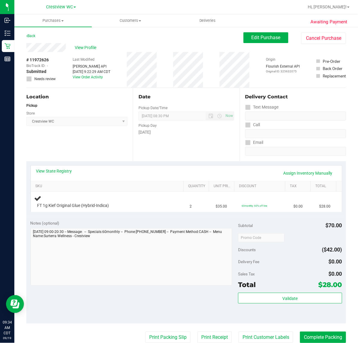
click at [95, 102] on div "Location Pickup Store Crestview WC Select Store Bonita Springs WC Boynton Beach…" at bounding box center [79, 124] width 106 height 73
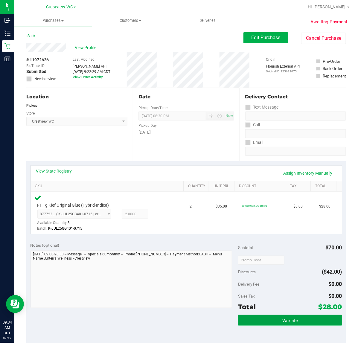
click at [276, 318] on button "Validate" at bounding box center [290, 320] width 104 height 11
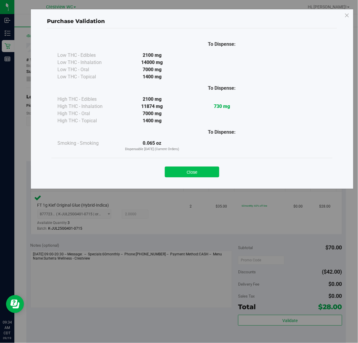
click at [205, 171] on button "Close" at bounding box center [192, 171] width 54 height 11
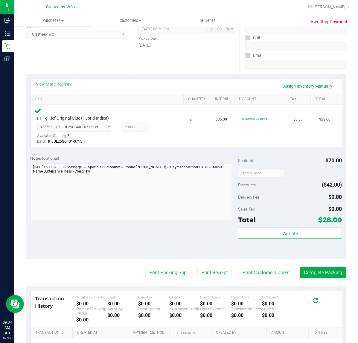
scroll to position [112, 0]
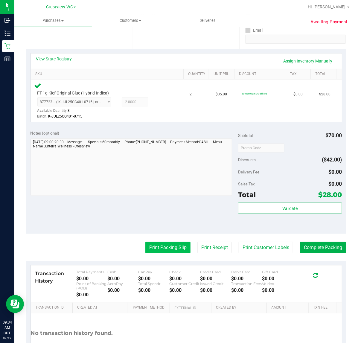
click at [164, 250] on button "Print Packing Slip" at bounding box center [167, 247] width 45 height 11
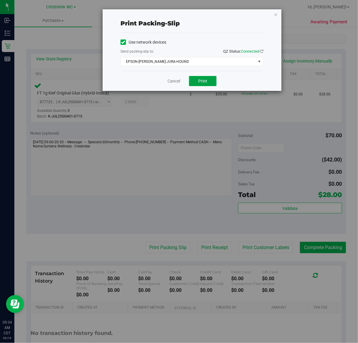
click at [208, 83] on button "Print" at bounding box center [202, 81] width 27 height 10
click at [274, 14] on icon "button" at bounding box center [275, 14] width 4 height 7
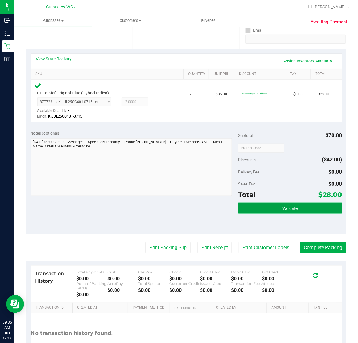
click at [318, 203] on button "Validate" at bounding box center [290, 208] width 104 height 11
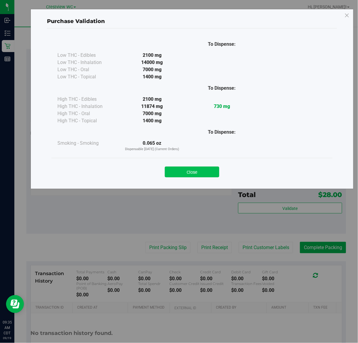
click at [198, 174] on button "Close" at bounding box center [192, 171] width 54 height 11
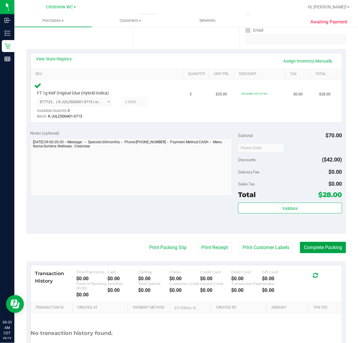
click at [311, 249] on button "Complete Packing" at bounding box center [323, 247] width 46 height 11
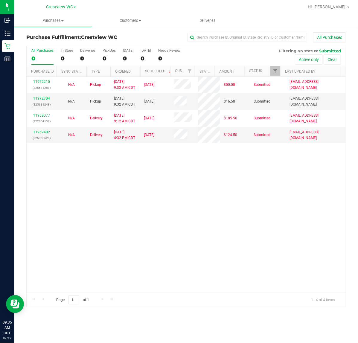
click at [121, 208] on div "11972215 (325611288) N/A Pickup 9/19/2025 9:33 AM CDT 9/19/2025 $50.00 Submitte…" at bounding box center [186, 184] width 319 height 216
click at [105, 58] on div "2" at bounding box center [108, 58] width 13 height 7
click at [0, 0] on input "PickUps 2" at bounding box center [0, 0] width 0 height 0
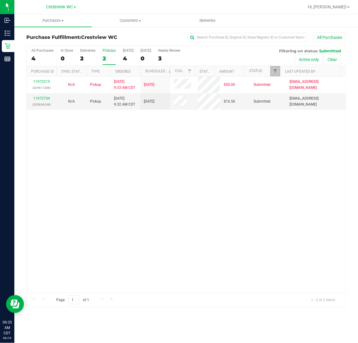
click at [275, 75] on link "Filter" at bounding box center [275, 71] width 10 height 10
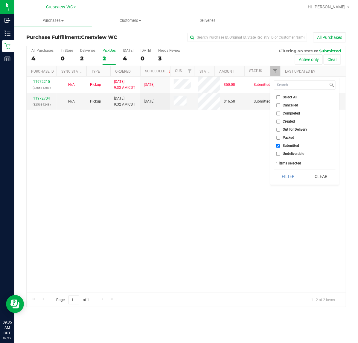
click at [208, 182] on div "11972215 (325611288) N/A Pickup 9/19/2025 9:33 AM CDT 9/19/2025 $50.00 Submitte…" at bounding box center [186, 184] width 319 height 216
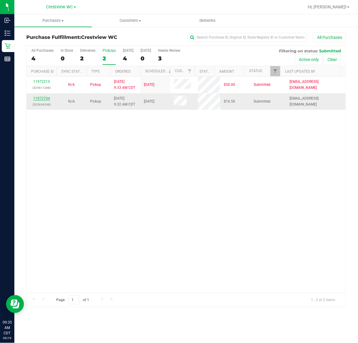
click at [44, 97] on link "11972704" at bounding box center [41, 98] width 17 height 4
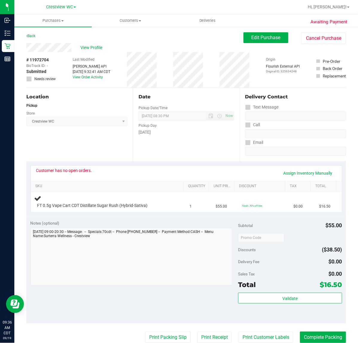
click at [91, 144] on div "Location Pickup Store Crestview WC Select Store Bonita Springs WC Boynton Beach…" at bounding box center [79, 124] width 106 height 73
click at [91, 48] on span "View Profile" at bounding box center [92, 48] width 24 height 6
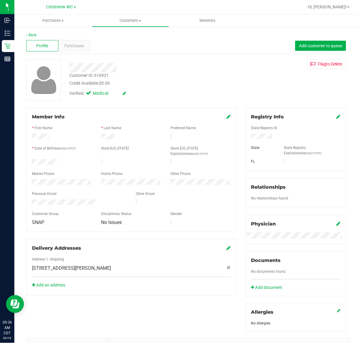
click at [33, 159] on div at bounding box center [61, 162] width 69 height 7
click at [31, 33] on link "Back" at bounding box center [31, 35] width 10 height 4
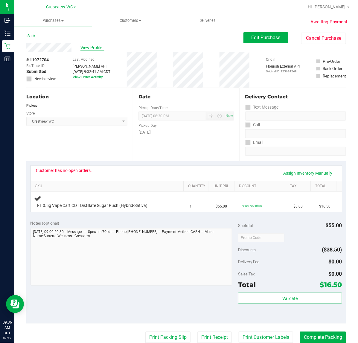
click at [89, 45] on span "View Profile" at bounding box center [92, 48] width 24 height 6
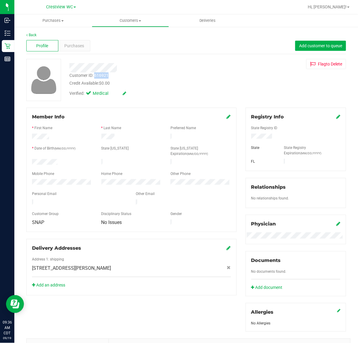
drag, startPoint x: 114, startPoint y: 75, endPoint x: 95, endPoint y: 77, distance: 19.6
click at [95, 77] on div "Customer ID: 616921 Credit Available: $0.00" at bounding box center [147, 79] width 164 height 14
copy div "616921"
click at [32, 35] on link "Back" at bounding box center [31, 35] width 10 height 4
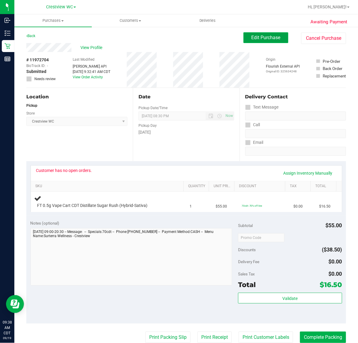
click at [255, 41] on button "Edit Purchase" at bounding box center [265, 37] width 45 height 11
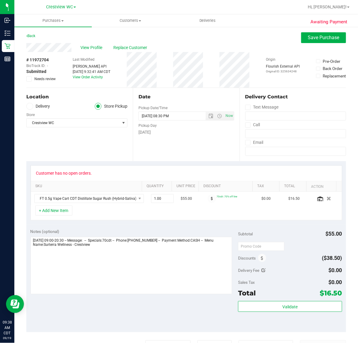
click at [27, 79] on icon at bounding box center [29, 79] width 4 height 0
click at [0, 0] on input "Needs review" at bounding box center [0, 0] width 0 height 0
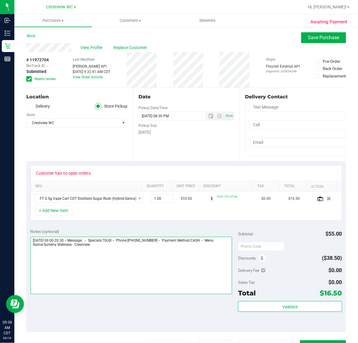
click at [148, 267] on textarea at bounding box center [131, 265] width 202 height 57
click at [30, 252] on textarea at bounding box center [131, 265] width 202 height 57
type textarea "Friday 09/19/2025 09:00-20:30 -- Message: -- Specials:70cdt -- Phone:8505200071…"
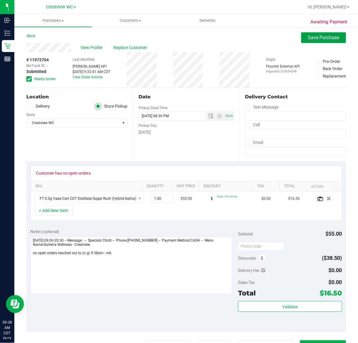
click at [309, 41] on button "Save Purchase" at bounding box center [323, 37] width 45 height 11
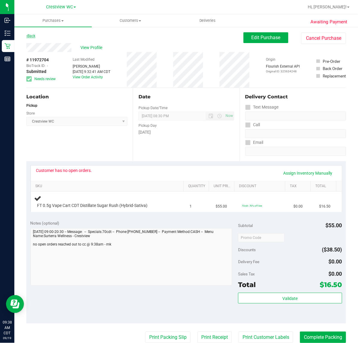
click at [30, 36] on link "Back" at bounding box center [30, 36] width 9 height 4
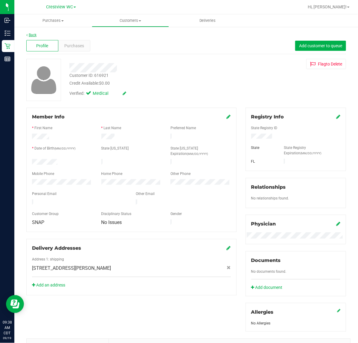
click at [30, 34] on link "Back" at bounding box center [31, 35] width 10 height 4
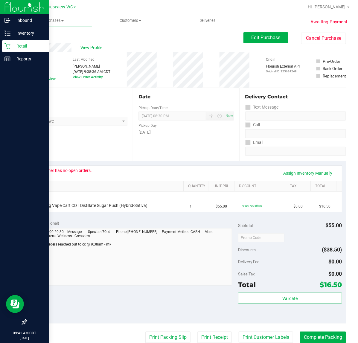
click at [13, 51] on div "Retail" at bounding box center [25, 46] width 47 height 12
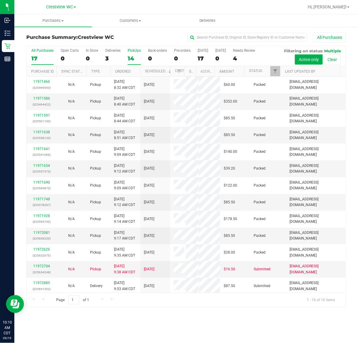
click at [132, 62] on label "PickUps 14" at bounding box center [134, 56] width 13 height 16
click at [0, 0] on input "PickUps 14" at bounding box center [0, 0] width 0 height 0
click at [275, 72] on span "Filter" at bounding box center [274, 71] width 5 height 5
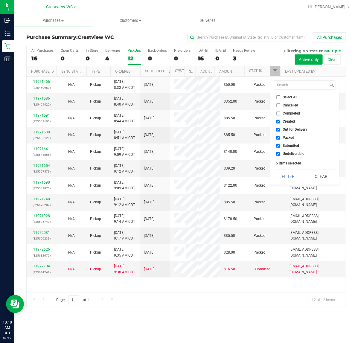
click at [281, 122] on label "Created" at bounding box center [285, 122] width 19 height 4
click at [280, 122] on input "Created" at bounding box center [278, 122] width 4 height 4
checkbox input "false"
click at [278, 128] on input "Out for Delivery" at bounding box center [278, 130] width 4 height 4
checkbox input "false"
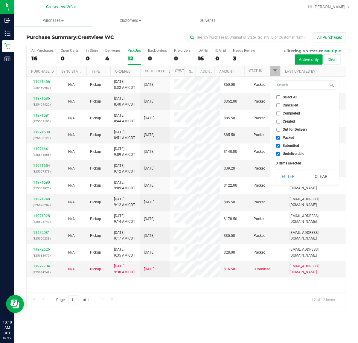
click at [279, 138] on input "Packed" at bounding box center [278, 138] width 4 height 4
checkbox input "false"
click at [276, 154] on input "Undeliverable" at bounding box center [278, 154] width 4 height 4
checkbox input "false"
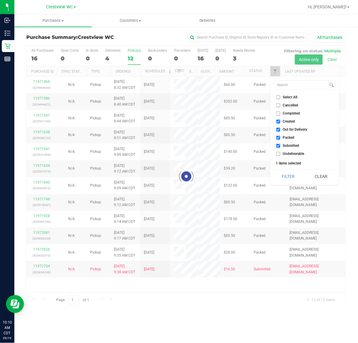
checkbox input "true"
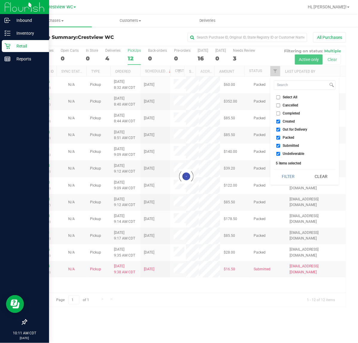
checkbox input "true"
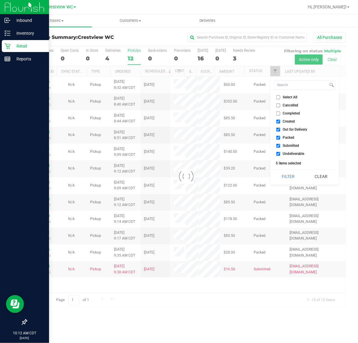
checkbox input "true"
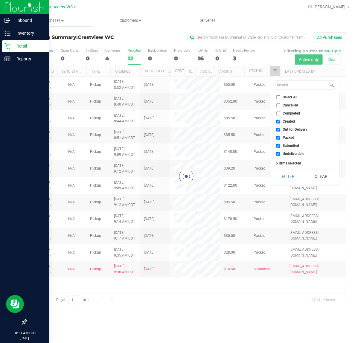
checkbox input "true"
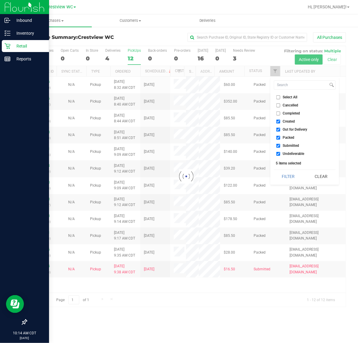
checkbox input "true"
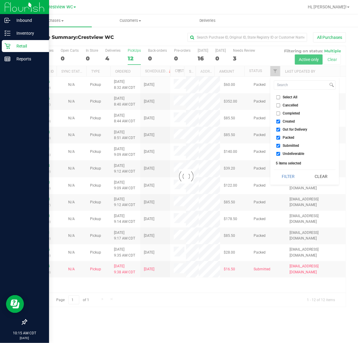
checkbox input "true"
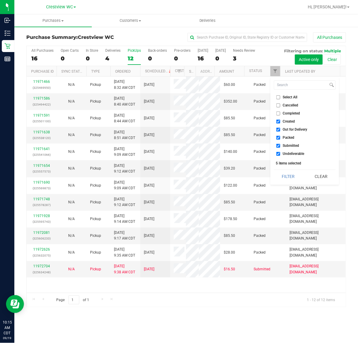
click at [280, 120] on label "Created" at bounding box center [285, 122] width 19 height 4
click at [280, 120] on input "Created" at bounding box center [278, 122] width 4 height 4
checkbox input "false"
click at [279, 130] on input "Out for Delivery" at bounding box center [278, 130] width 4 height 4
checkbox input "false"
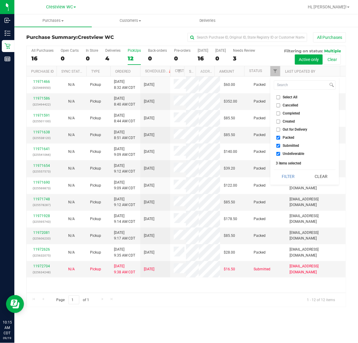
click at [277, 137] on input "Packed" at bounding box center [278, 138] width 4 height 4
checkbox input "false"
click at [277, 154] on input "Undeliverable" at bounding box center [278, 154] width 4 height 4
checkbox input "false"
click at [297, 178] on button "Filter" at bounding box center [288, 176] width 29 height 13
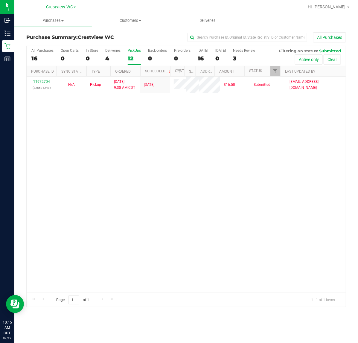
click at [177, 177] on div "11972704 (325634248) N/A Pickup 9/19/2025 9:38 AM CDT 9/19/2025 $16.50 Submitte…" at bounding box center [186, 184] width 319 height 216
click at [118, 181] on div "11972704 (325634248) N/A Pickup 9/19/2025 9:38 AM CDT 9/19/2025 $16.50 Submitte…" at bounding box center [186, 184] width 319 height 216
click at [84, 215] on div "11972704 (325634248) N/A Pickup 9/19/2025 9:38 AM CDT 9/19/2025 $16.50 Submitte…" at bounding box center [186, 184] width 319 height 216
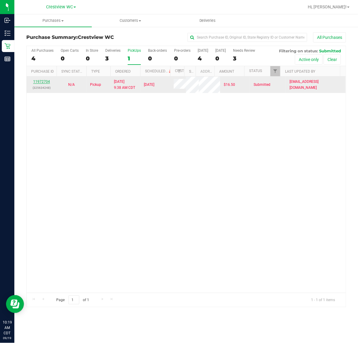
click at [43, 84] on link "11972704" at bounding box center [41, 81] width 17 height 4
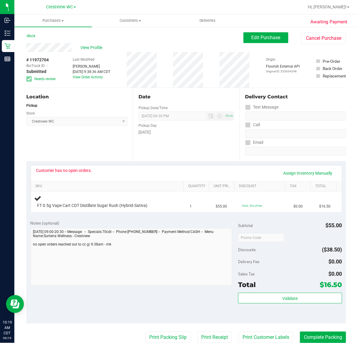
click at [114, 153] on div "Location Pickup Store Crestview WC Select Store Bonita Springs WC Boynton Beach…" at bounding box center [79, 124] width 106 height 73
click at [122, 176] on div "Customer has no open orders. Assign Inventory Manually" at bounding box center [186, 173] width 300 height 10
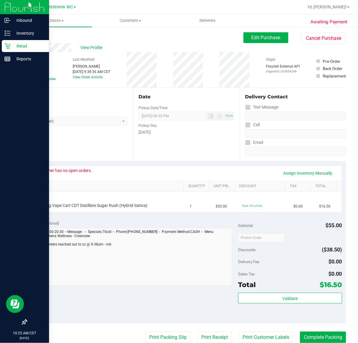
click at [7, 48] on icon at bounding box center [7, 46] width 6 height 6
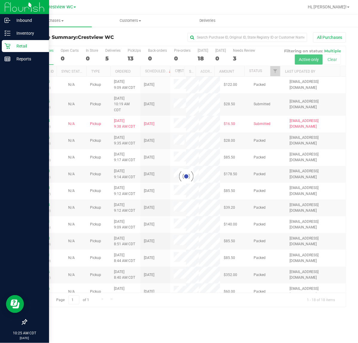
click at [13, 41] on div "Retail" at bounding box center [25, 46] width 47 height 12
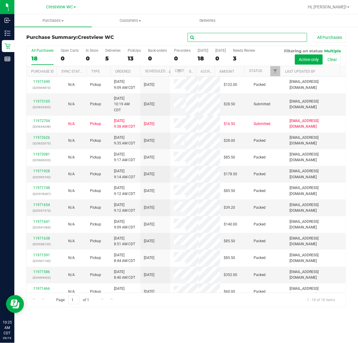
click at [262, 37] on input "text" at bounding box center [247, 37] width 120 height 9
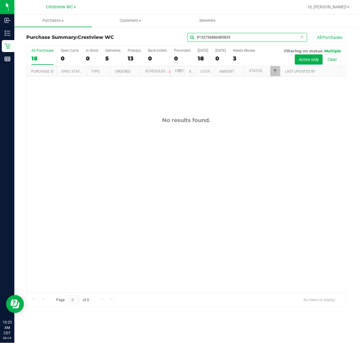
click at [274, 35] on input "9132756886485829" at bounding box center [247, 37] width 120 height 9
type input "9132756886485829"
click at [268, 36] on input "9132756886485829" at bounding box center [247, 37] width 120 height 9
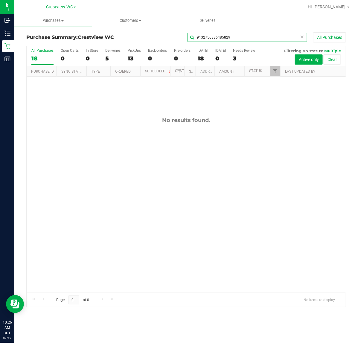
click at [268, 36] on input "9132756886485829" at bounding box center [247, 37] width 120 height 9
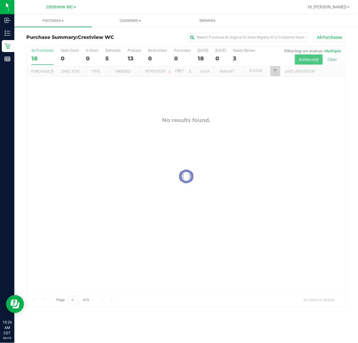
click at [131, 57] on div at bounding box center [186, 176] width 319 height 261
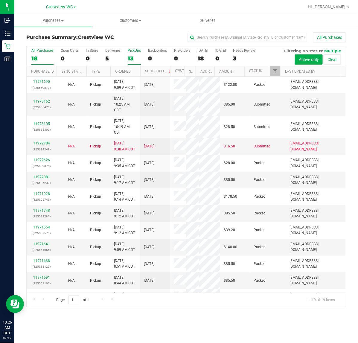
click at [131, 57] on div "13" at bounding box center [134, 58] width 13 height 7
click at [0, 0] on input "PickUps 13" at bounding box center [0, 0] width 0 height 0
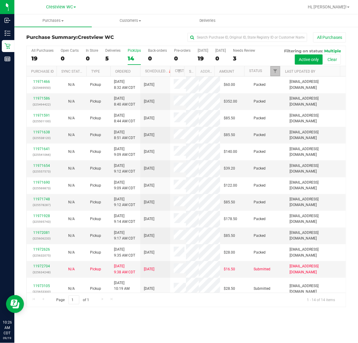
click at [277, 73] on span "Filter" at bounding box center [274, 71] width 5 height 5
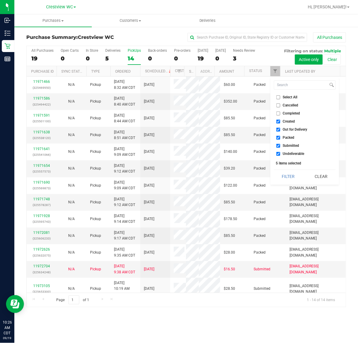
click at [290, 120] on span "Created" at bounding box center [289, 122] width 12 height 4
click at [280, 120] on input "Created" at bounding box center [278, 122] width 4 height 4
checkbox input "false"
click at [292, 132] on li "Out for Delivery" at bounding box center [305, 129] width 62 height 6
click at [291, 130] on span "Out for Delivery" at bounding box center [295, 130] width 24 height 4
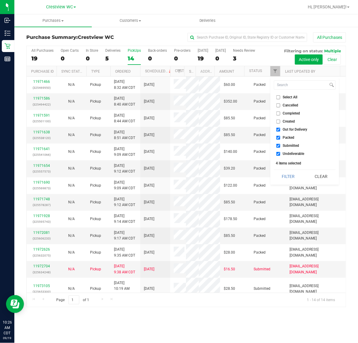
click at [280, 130] on input "Out for Delivery" at bounding box center [278, 130] width 4 height 4
checkbox input "false"
click at [289, 136] on span "Packed" at bounding box center [289, 138] width 12 height 4
click at [280, 136] on input "Packed" at bounding box center [278, 138] width 4 height 4
checkbox input "false"
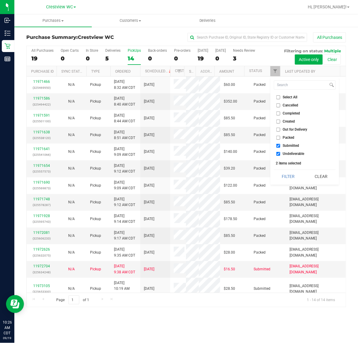
click at [287, 152] on span "Undeliverable" at bounding box center [294, 154] width 22 height 4
click at [280, 152] on input "Undeliverable" at bounding box center [278, 154] width 4 height 4
checkbox input "false"
click at [285, 166] on div "Select All Cancelled Completed Created Out for Delivery Packed Submitted Undeli…" at bounding box center [304, 131] width 69 height 108
click at [281, 180] on button "Filter" at bounding box center [288, 176] width 29 height 13
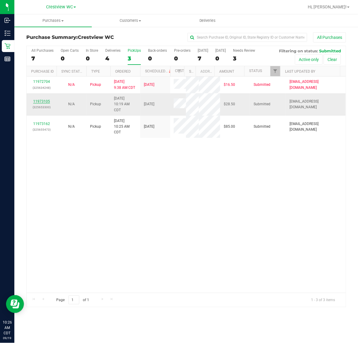
click at [41, 103] on link "11973105" at bounding box center [41, 101] width 17 height 4
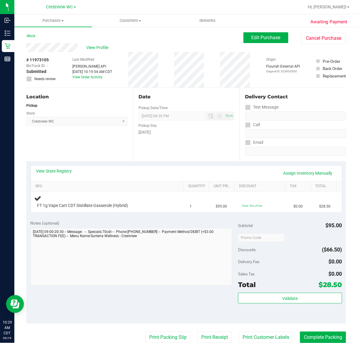
click at [130, 219] on div "Notes (optional) Subtotal $95.00 Discounts ($66.50) Delivery Fee $0.00 Sales Ta…" at bounding box center [185, 270] width 319 height 108
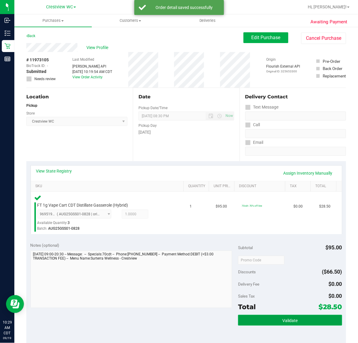
click at [319, 319] on button "Validate" at bounding box center [290, 320] width 104 height 11
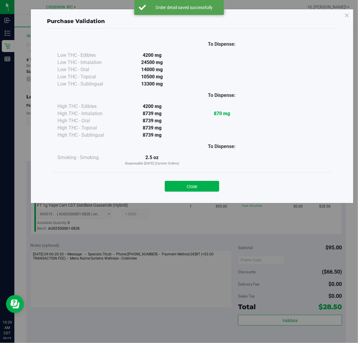
click at [202, 180] on div "Close" at bounding box center [192, 184] width 272 height 15
click at [202, 182] on button "Close" at bounding box center [192, 186] width 54 height 11
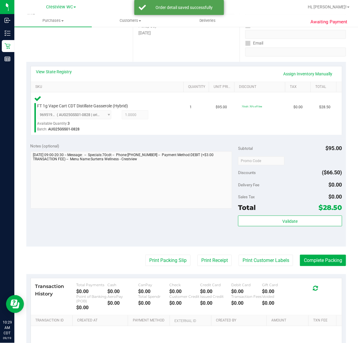
scroll to position [149, 0]
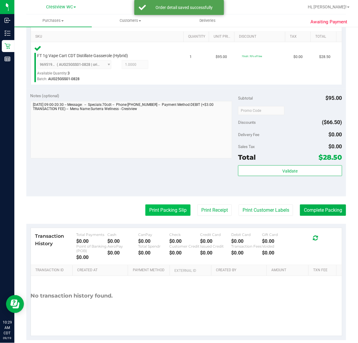
click at [177, 214] on button "Print Packing Slip" at bounding box center [167, 209] width 45 height 11
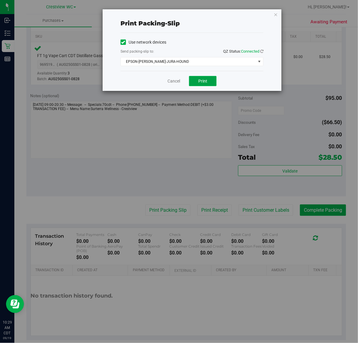
click at [198, 79] on span "Print" at bounding box center [202, 81] width 9 height 5
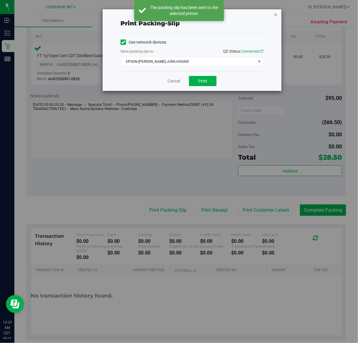
click at [276, 14] on icon "button" at bounding box center [275, 14] width 4 height 7
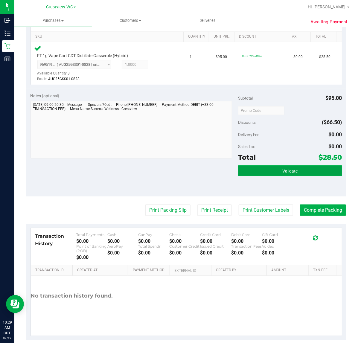
click at [312, 172] on button "Validate" at bounding box center [290, 170] width 104 height 11
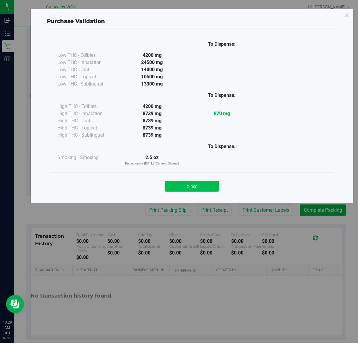
click at [197, 183] on button "Close" at bounding box center [192, 186] width 54 height 11
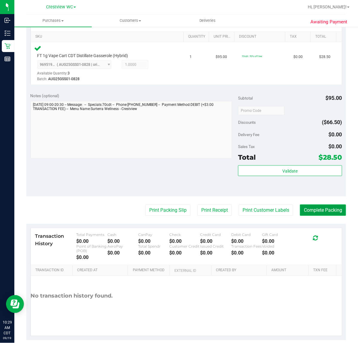
click at [325, 207] on button "Complete Packing" at bounding box center [323, 209] width 46 height 11
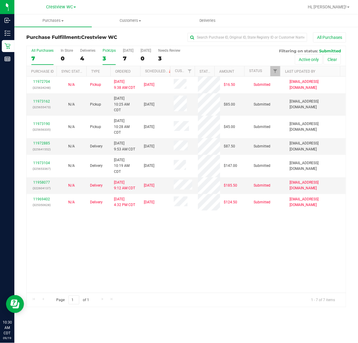
click at [105, 57] on div "3" at bounding box center [108, 58] width 13 height 7
click at [0, 0] on input "PickUps 3" at bounding box center [0, 0] width 0 height 0
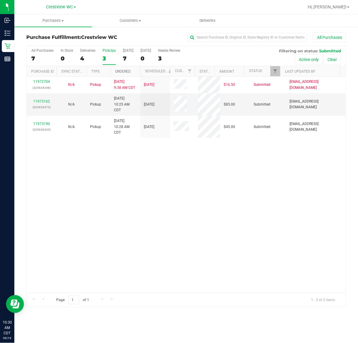
click at [122, 72] on link "Ordered" at bounding box center [123, 71] width 16 height 4
click at [80, 150] on div "11972704 (325634248) N/A Pickup 9/19/2025 9:38 AM CDT 9/19/2025 $16.50 Submitte…" at bounding box center [186, 184] width 319 height 216
click at [40, 103] on link "11973162" at bounding box center [41, 101] width 17 height 4
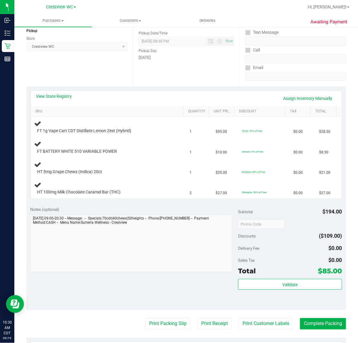
scroll to position [37, 0]
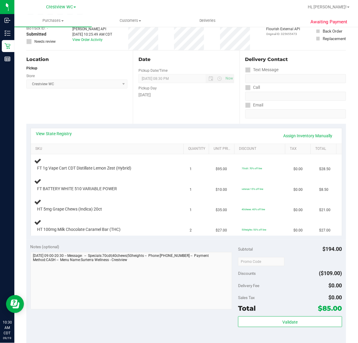
click at [71, 138] on div "View State Registry Assign Inventory Manually" at bounding box center [186, 136] width 300 height 10
click at [71, 135] on link "View State Registry" at bounding box center [54, 134] width 36 height 6
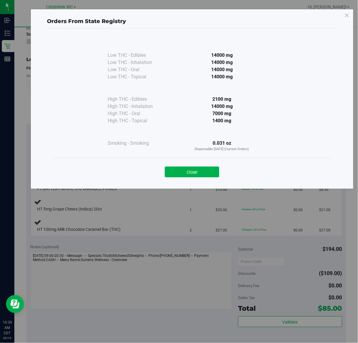
click at [190, 165] on div "Close" at bounding box center [192, 170] width 272 height 15
click at [189, 172] on button "Close" at bounding box center [192, 171] width 54 height 11
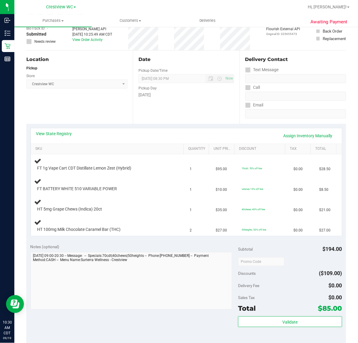
click at [105, 112] on div "Location Pickup Store Crestview WC Select Store Bonita Springs WC Boynton Beach…" at bounding box center [79, 86] width 106 height 73
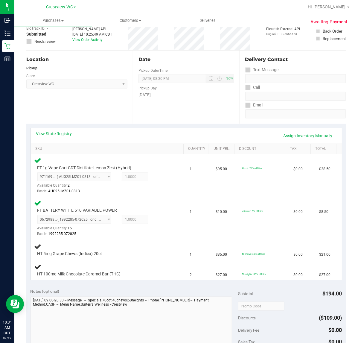
click at [124, 105] on div "Location Pickup Store Crestview WC Select Store Bonita Springs WC Boynton Beach…" at bounding box center [79, 86] width 106 height 73
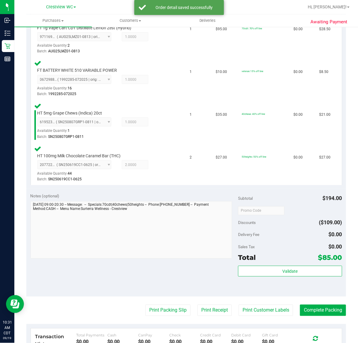
scroll to position [178, 0]
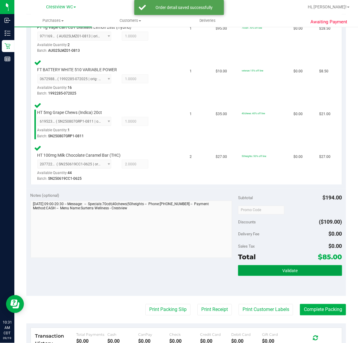
click at [296, 271] on button "Validate" at bounding box center [290, 270] width 104 height 11
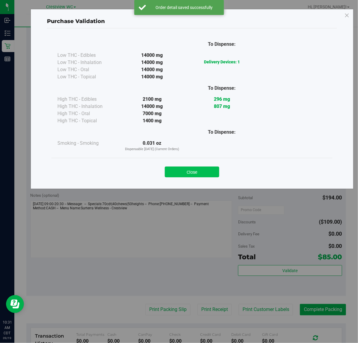
click at [199, 176] on button "Close" at bounding box center [192, 171] width 54 height 11
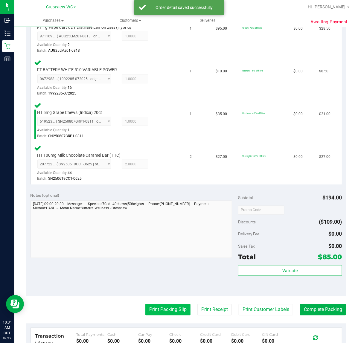
click at [167, 308] on button "Print Packing Slip" at bounding box center [167, 309] width 45 height 11
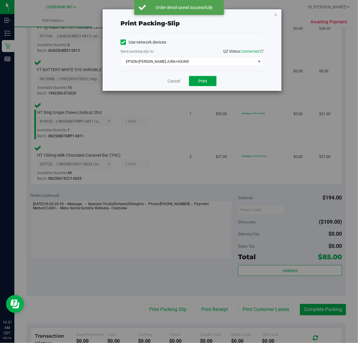
click at [209, 83] on button "Print" at bounding box center [202, 81] width 27 height 10
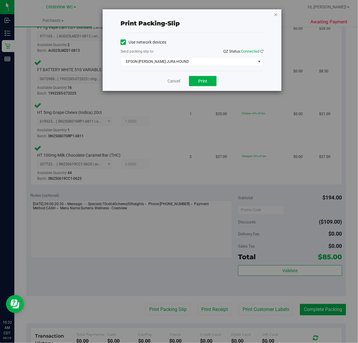
click at [275, 14] on icon "button" at bounding box center [275, 14] width 4 height 7
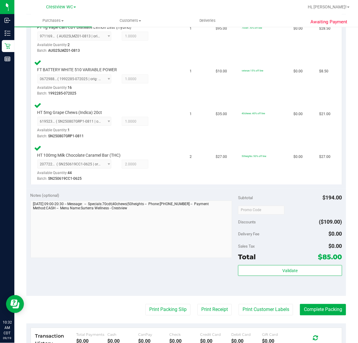
click at [288, 237] on div "Delivery Fee $0.00" at bounding box center [290, 234] width 104 height 11
click at [306, 310] on button "Complete Packing" at bounding box center [323, 309] width 46 height 11
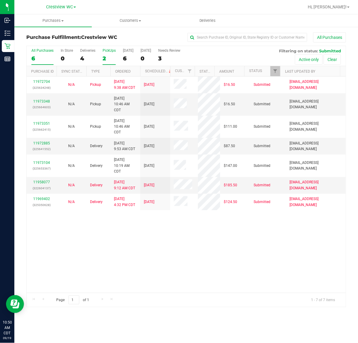
click at [106, 56] on div "2" at bounding box center [108, 58] width 13 height 7
click at [0, 0] on input "PickUps 2" at bounding box center [0, 0] width 0 height 0
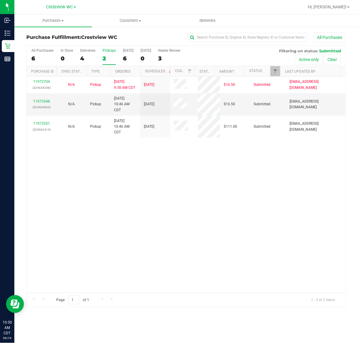
click at [203, 177] on div "11972704 (325634248) N/A Pickup 9/19/2025 9:38 AM CDT 9/19/2025 $16.50 Submitte…" at bounding box center [186, 184] width 319 height 216
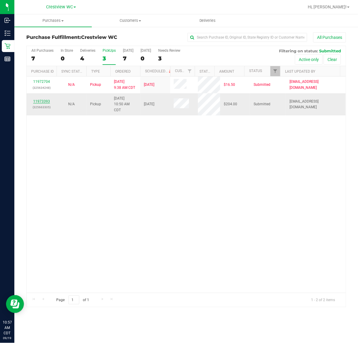
click at [48, 102] on link "11973393" at bounding box center [41, 101] width 17 height 4
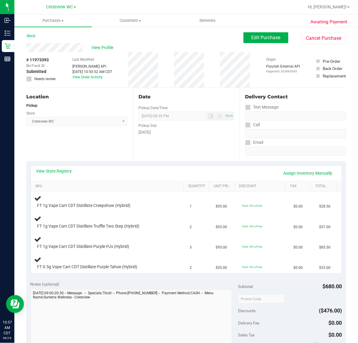
scroll to position [37, 0]
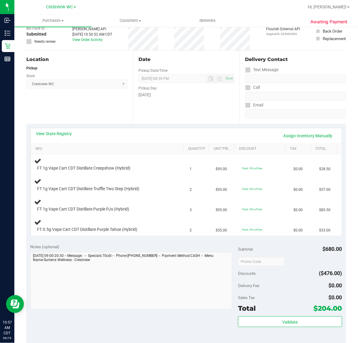
click at [134, 133] on div "View State Registry Assign Inventory Manually" at bounding box center [186, 136] width 300 height 10
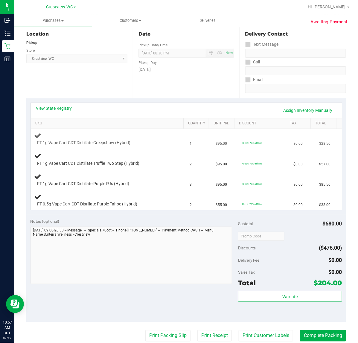
scroll to position [75, 0]
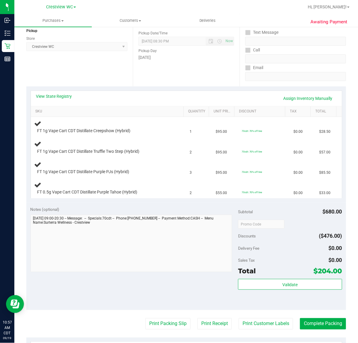
click at [160, 206] on div "Notes (optional) Subtotal $680.00 Discounts ($476.00) Delivery Fee $0.00 Sales …" at bounding box center [185, 256] width 319 height 108
click at [59, 97] on link "View State Registry" at bounding box center [54, 96] width 36 height 6
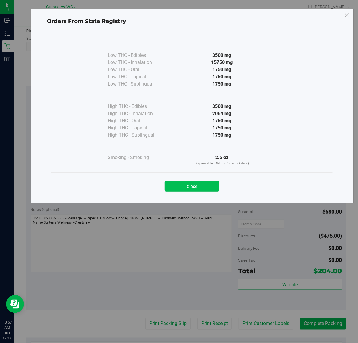
click at [206, 188] on button "Close" at bounding box center [192, 186] width 54 height 11
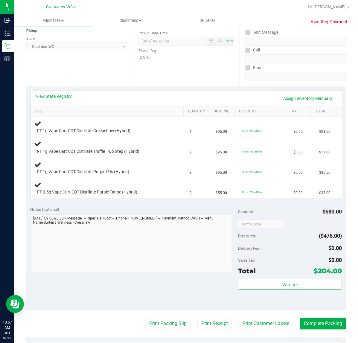
click at [56, 97] on link "View State Registry" at bounding box center [54, 96] width 36 height 6
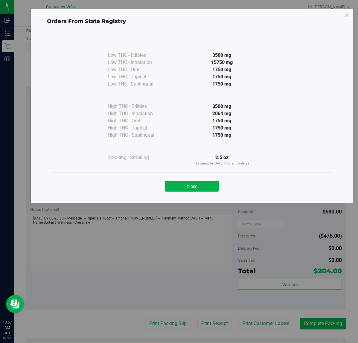
click at [207, 180] on div "Close" at bounding box center [192, 184] width 272 height 15
click at [204, 188] on button "Close" at bounding box center [192, 186] width 54 height 11
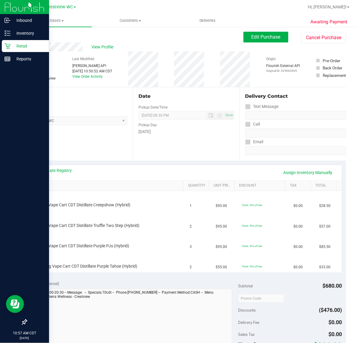
scroll to position [0, 0]
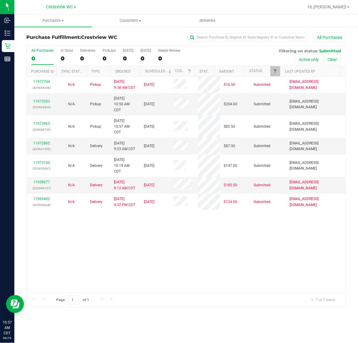
click at [145, 234] on div "11972704 (325634248) N/A Pickup 9/19/2025 9:38 AM CDT 9/19/2025 $16.50 Submitte…" at bounding box center [186, 184] width 319 height 216
click at [103, 60] on div "3" at bounding box center [108, 58] width 13 height 7
click at [0, 0] on input "PickUps 3" at bounding box center [0, 0] width 0 height 0
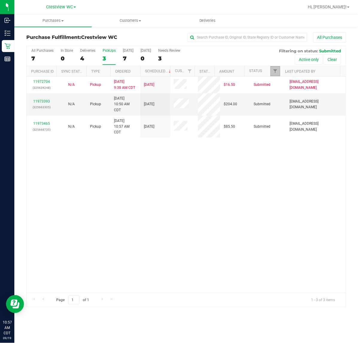
click at [271, 69] on link "Filter" at bounding box center [275, 71] width 10 height 10
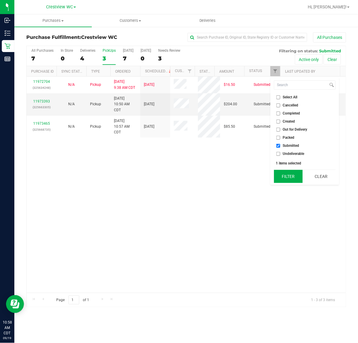
click at [281, 177] on button "Filter" at bounding box center [288, 176] width 29 height 13
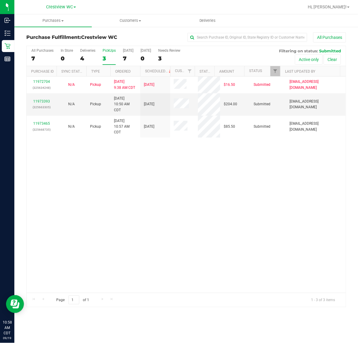
click at [205, 186] on div "11972704 (325634248) N/A Pickup 9/19/2025 9:38 AM CDT 9/19/2025 $16.50 Submitte…" at bounding box center [186, 184] width 319 height 216
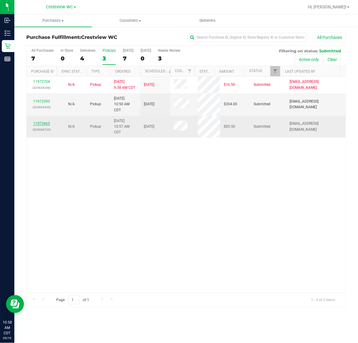
click at [44, 124] on link "11973465" at bounding box center [41, 123] width 17 height 4
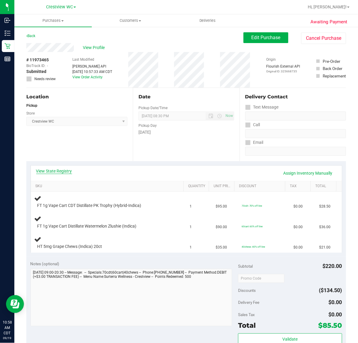
click at [47, 173] on link "View State Registry" at bounding box center [54, 171] width 36 height 6
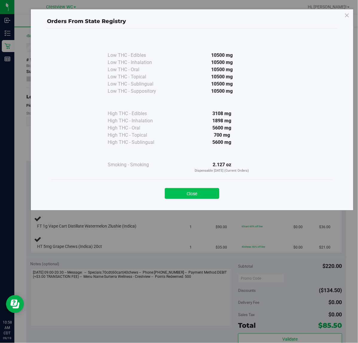
click at [195, 190] on button "Close" at bounding box center [192, 193] width 54 height 11
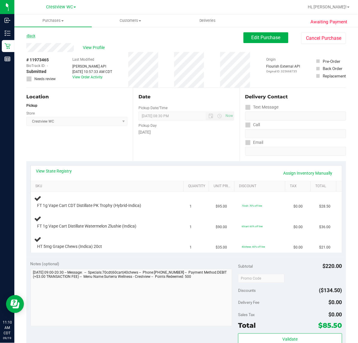
click at [33, 36] on link "Back" at bounding box center [30, 36] width 9 height 4
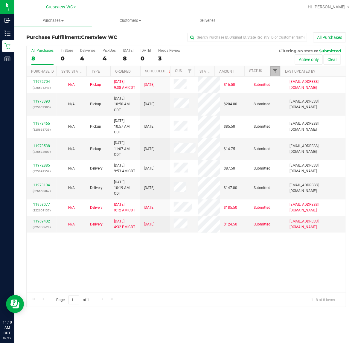
click at [277, 73] on span "Filter" at bounding box center [274, 71] width 5 height 5
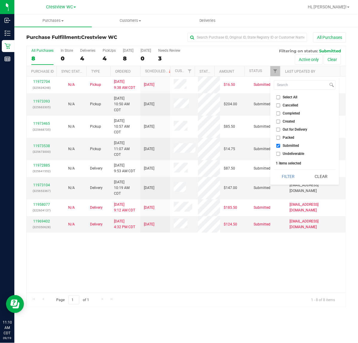
click at [284, 146] on span "Submitted" at bounding box center [291, 146] width 16 height 4
click at [280, 146] on input "Submitted" at bounding box center [278, 146] width 4 height 4
click at [286, 146] on span "Submitted" at bounding box center [291, 146] width 16 height 4
click at [280, 146] on input "Submitted" at bounding box center [278, 146] width 4 height 4
checkbox input "true"
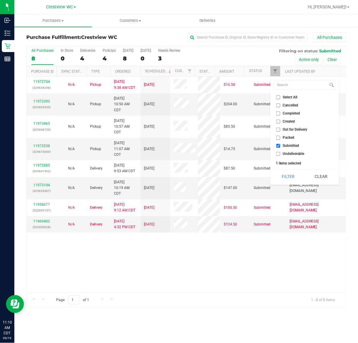
click at [284, 175] on button "Filter" at bounding box center [288, 176] width 29 height 13
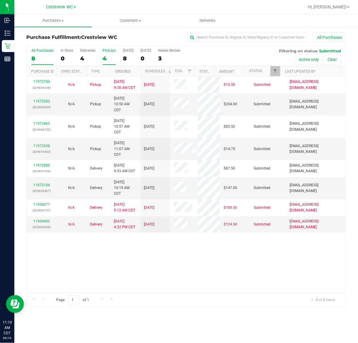
click at [102, 55] on div "4" at bounding box center [108, 58] width 13 height 7
click at [0, 0] on input "PickUps 4" at bounding box center [0, 0] width 0 height 0
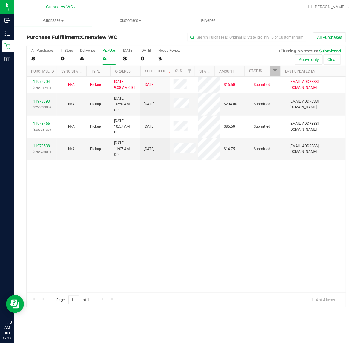
click at [122, 183] on div "11972704 (325634248) N/A Pickup 9/19/2025 9:38 AM CDT 9/19/2025 $16.50 Submitte…" at bounding box center [186, 184] width 319 height 216
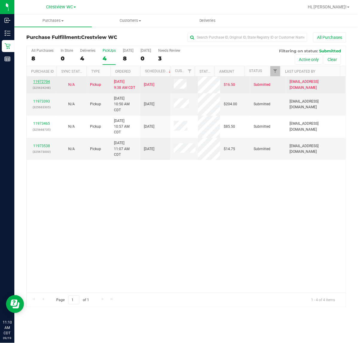
click at [43, 80] on link "11972704" at bounding box center [41, 81] width 17 height 4
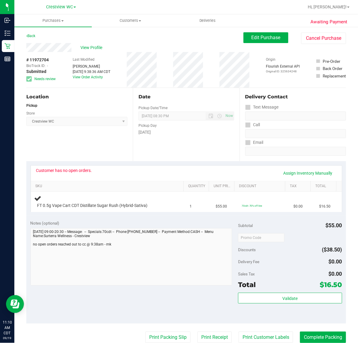
click at [79, 156] on div "Location Pickup Store Crestview WC Select Store Bonita Springs WC Boynton Beach…" at bounding box center [79, 124] width 106 height 73
click at [312, 34] on button "Cancel Purchase" at bounding box center [323, 38] width 45 height 11
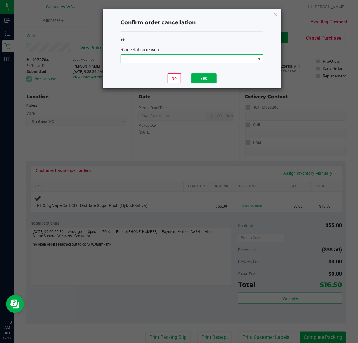
click at [186, 55] on span at bounding box center [188, 59] width 135 height 8
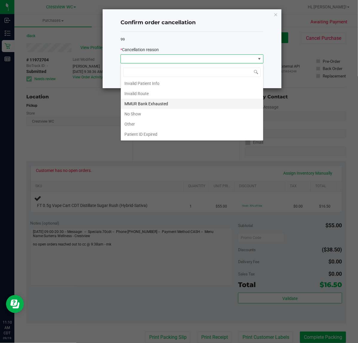
scroll to position [33, 0]
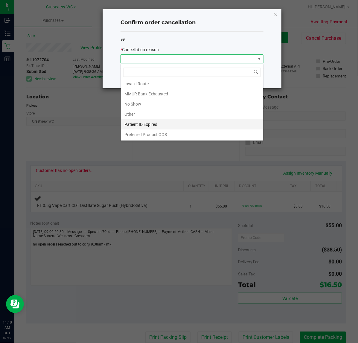
click at [162, 125] on li "Patient ID Expired" at bounding box center [192, 124] width 142 height 10
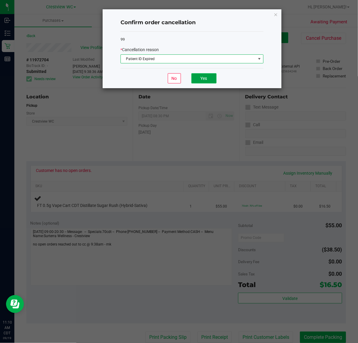
click at [197, 79] on button "Yes" at bounding box center [203, 78] width 25 height 10
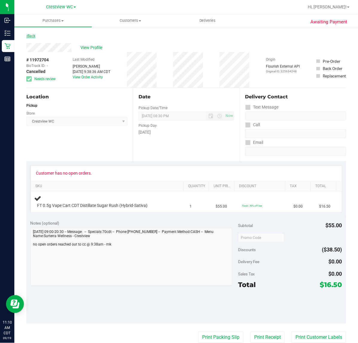
click at [30, 34] on link "Back" at bounding box center [30, 36] width 9 height 4
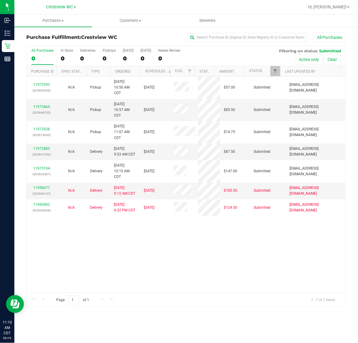
click at [98, 237] on div "11973393 (325663305) N/A Pickup 9/19/2025 10:50 AM CDT 9/19/2025 $57.00 Submitt…" at bounding box center [186, 184] width 319 height 216
click at [105, 55] on div "3" at bounding box center [108, 58] width 13 height 7
click at [0, 0] on input "PickUps 3" at bounding box center [0, 0] width 0 height 0
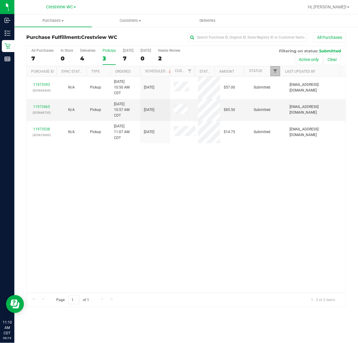
click at [273, 73] on span "Filter" at bounding box center [274, 71] width 5 height 5
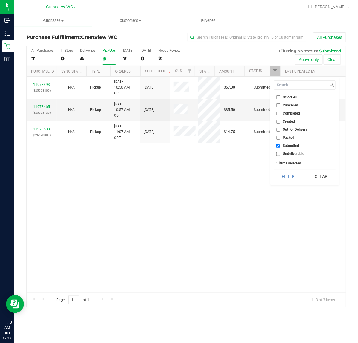
click at [193, 222] on div "11973393 (325663305) N/A Pickup 9/19/2025 10:50 AM CDT 9/19/2025 $57.00 Submitt…" at bounding box center [186, 184] width 319 height 216
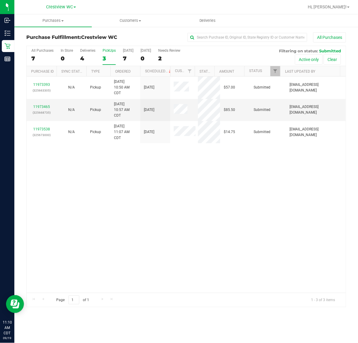
click at [183, 212] on div "11973393 (325663305) N/A Pickup 9/19/2025 10:50 AM CDT 9/19/2025 $57.00 Submitt…" at bounding box center [186, 184] width 319 height 216
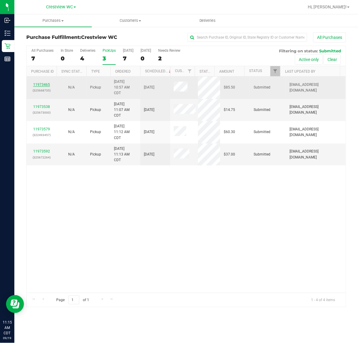
click at [42, 85] on link "11973465" at bounding box center [41, 84] width 17 height 4
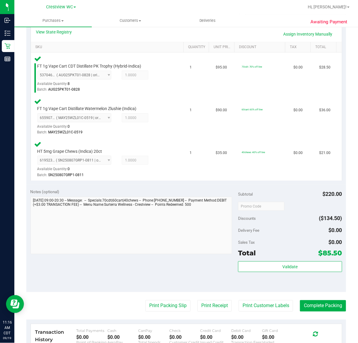
scroll to position [143, 0]
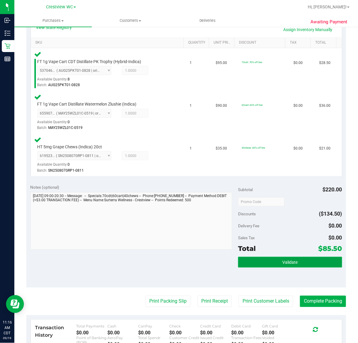
click at [279, 264] on button "Validate" at bounding box center [290, 262] width 104 height 11
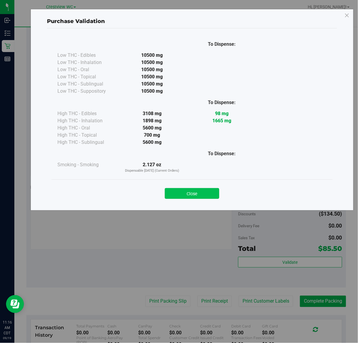
click at [191, 194] on button "Close" at bounding box center [192, 193] width 54 height 11
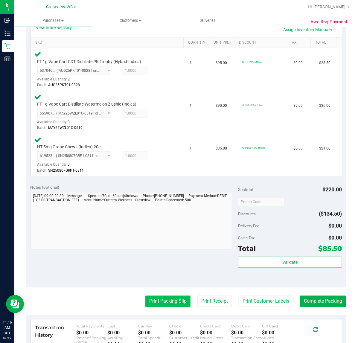
click at [170, 303] on button "Print Packing Slip" at bounding box center [167, 300] width 45 height 11
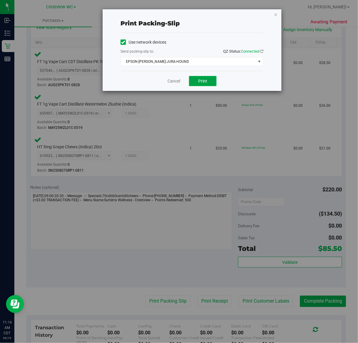
click at [209, 86] on button "Print" at bounding box center [202, 81] width 27 height 10
click at [275, 14] on icon "button" at bounding box center [275, 14] width 4 height 7
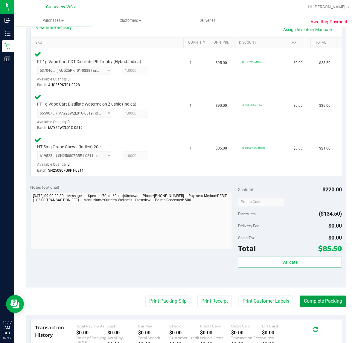
click at [306, 297] on button "Complete Packing" at bounding box center [323, 300] width 46 height 11
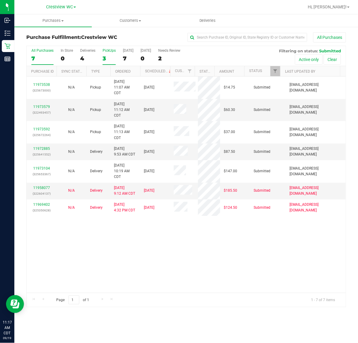
click at [103, 61] on div "3" at bounding box center [108, 58] width 13 height 7
click at [0, 0] on input "PickUps 3" at bounding box center [0, 0] width 0 height 0
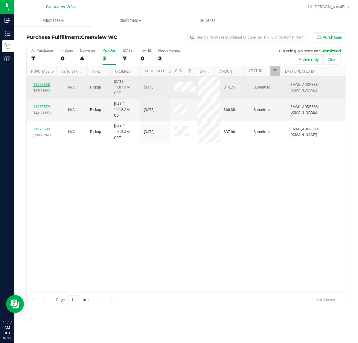
click at [37, 84] on link "11973538" at bounding box center [41, 84] width 17 height 4
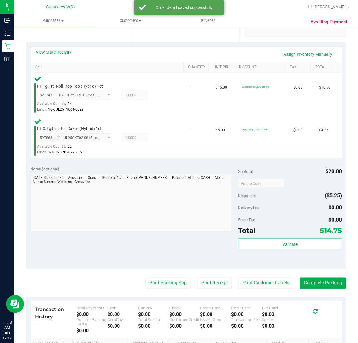
scroll to position [128, 0]
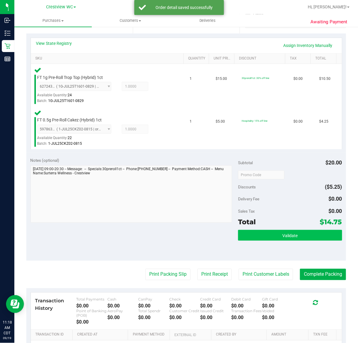
click at [295, 238] on button "Validate" at bounding box center [290, 235] width 104 height 11
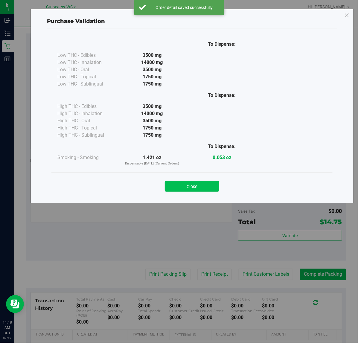
click at [203, 191] on button "Close" at bounding box center [192, 186] width 54 height 11
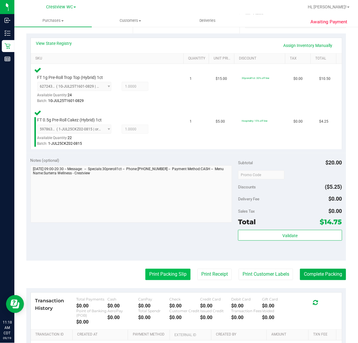
click at [163, 275] on button "Print Packing Slip" at bounding box center [167, 274] width 45 height 11
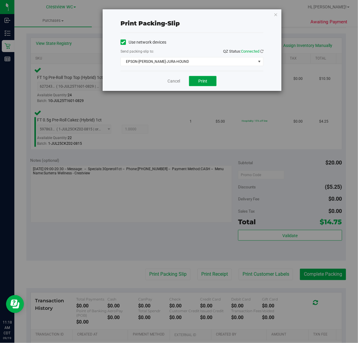
click at [200, 86] on button "Print" at bounding box center [202, 81] width 27 height 10
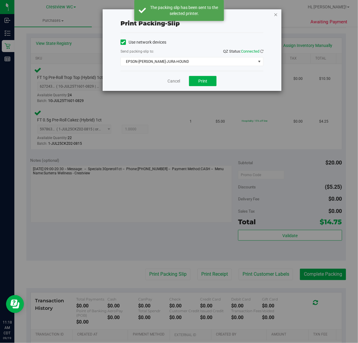
click at [277, 17] on icon "button" at bounding box center [275, 14] width 4 height 7
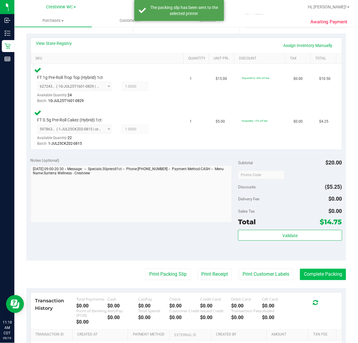
click at [319, 275] on button "Complete Packing" at bounding box center [323, 274] width 46 height 11
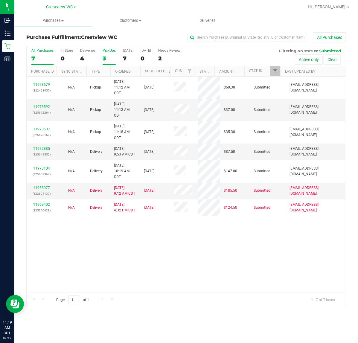
click at [108, 56] on div "3" at bounding box center [108, 58] width 13 height 7
click at [0, 0] on input "PickUps 3" at bounding box center [0, 0] width 0 height 0
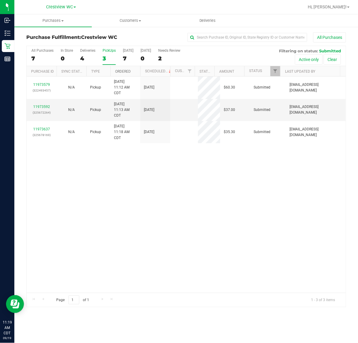
click at [118, 72] on link "Ordered" at bounding box center [123, 71] width 16 height 4
click at [147, 194] on div "11973579 (322493457) N/A Pickup 9/19/2025 11:12 AM CDT 9/19/2025 $60.30 Submitt…" at bounding box center [186, 184] width 319 height 216
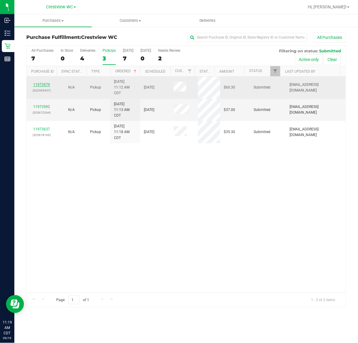
click at [37, 85] on link "11973579" at bounding box center [41, 84] width 17 height 4
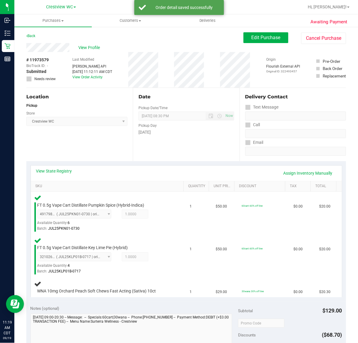
click at [158, 167] on div "View State Registry Assign Inventory Manually" at bounding box center [186, 173] width 311 height 15
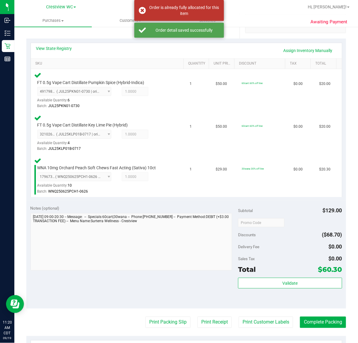
scroll to position [148, 0]
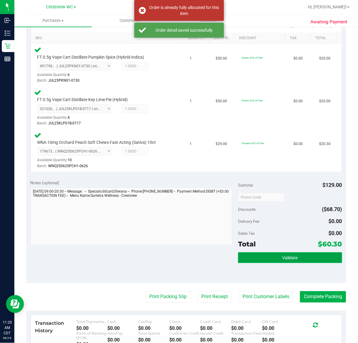
click at [294, 257] on button "Validate" at bounding box center [290, 257] width 104 height 11
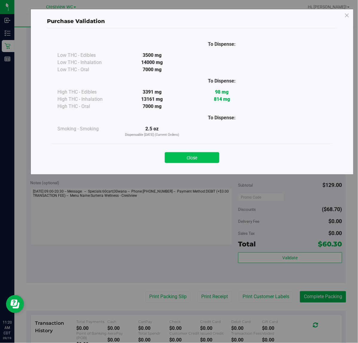
click at [197, 159] on button "Close" at bounding box center [192, 157] width 54 height 11
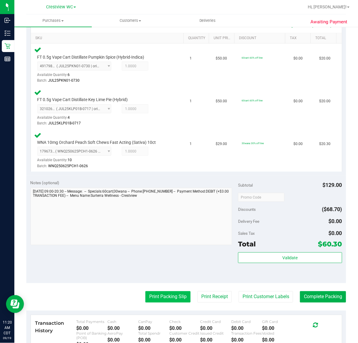
click at [171, 295] on button "Print Packing Slip" at bounding box center [167, 296] width 45 height 11
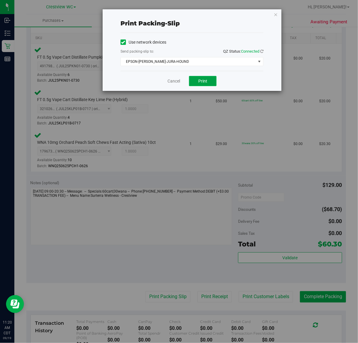
click at [207, 83] on span "Print" at bounding box center [202, 81] width 9 height 5
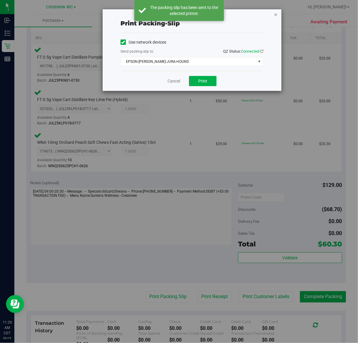
click at [275, 15] on icon "button" at bounding box center [275, 14] width 4 height 7
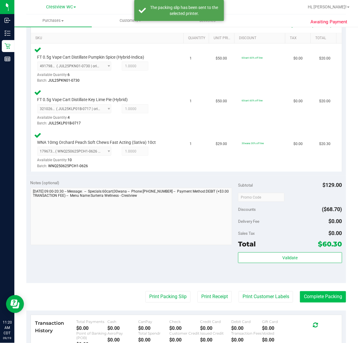
click at [323, 297] on button "Complete Packing" at bounding box center [323, 296] width 46 height 11
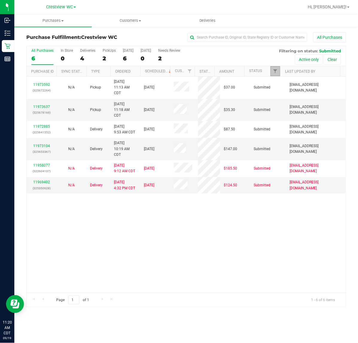
click at [271, 70] on link "Filter" at bounding box center [275, 71] width 10 height 10
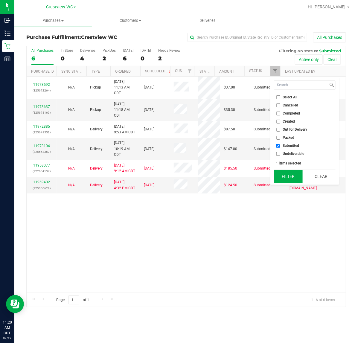
click at [283, 173] on button "Filter" at bounding box center [288, 176] width 29 height 13
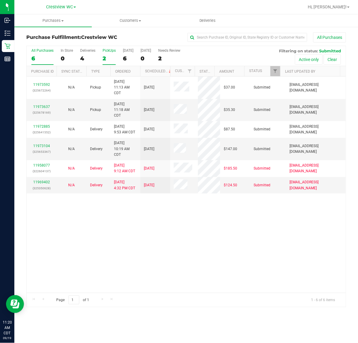
click at [103, 57] on div "2" at bounding box center [108, 58] width 13 height 7
click at [0, 0] on input "PickUps 2" at bounding box center [0, 0] width 0 height 0
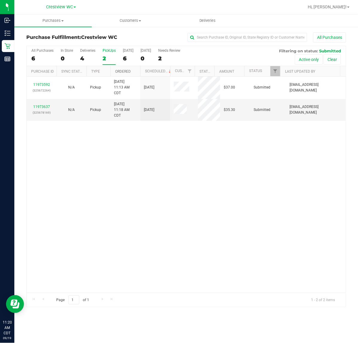
click at [129, 71] on link "Ordered" at bounding box center [123, 71] width 16 height 4
click at [118, 137] on div "11973592 (325672264) N/A Pickup 9/19/2025 11:13 AM CDT 9/19/2025 $37.00 Submitt…" at bounding box center [186, 184] width 319 height 216
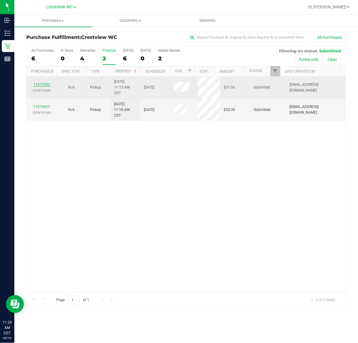
click at [39, 83] on link "11973592" at bounding box center [41, 84] width 17 height 4
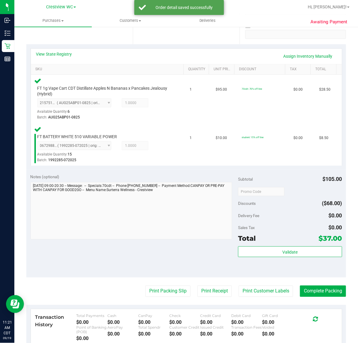
scroll to position [121, 0]
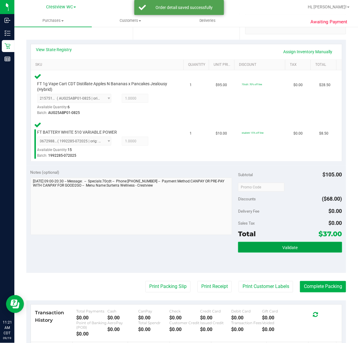
click at [282, 245] on span "Validate" at bounding box center [289, 247] width 15 height 5
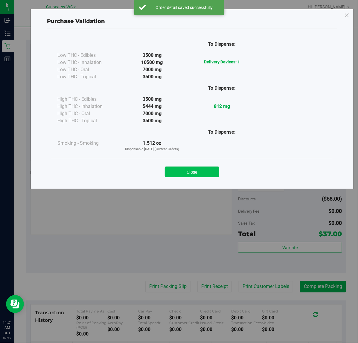
click at [204, 175] on button "Close" at bounding box center [192, 171] width 54 height 11
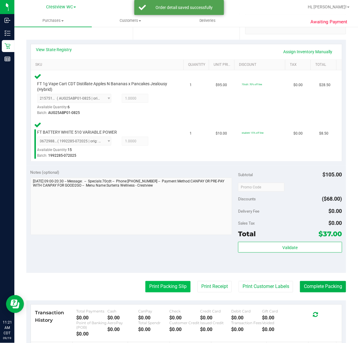
click at [166, 287] on button "Print Packing Slip" at bounding box center [167, 286] width 45 height 11
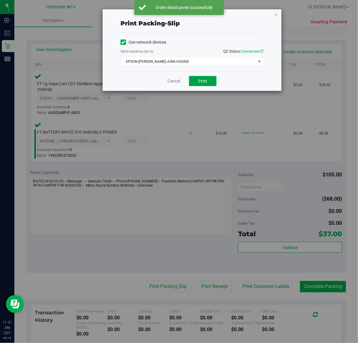
click at [208, 85] on button "Print" at bounding box center [202, 81] width 27 height 10
click at [275, 14] on icon "button" at bounding box center [275, 14] width 4 height 7
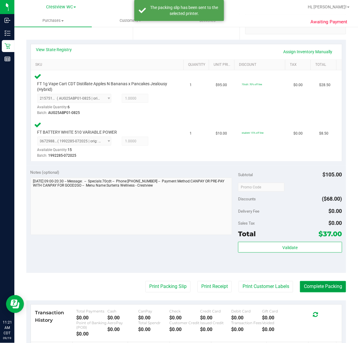
click at [314, 289] on button "Complete Packing" at bounding box center [323, 286] width 46 height 11
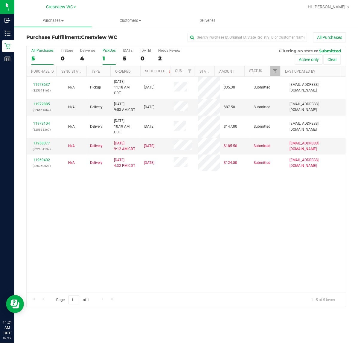
click at [106, 59] on div "1" at bounding box center [108, 58] width 13 height 7
click at [0, 0] on input "PickUps 1" at bounding box center [0, 0] width 0 height 0
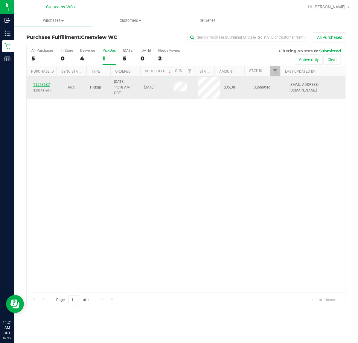
click at [36, 86] on link "11973637" at bounding box center [41, 84] width 17 height 4
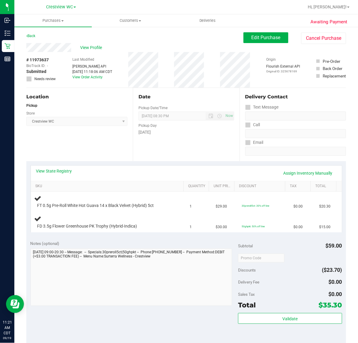
click at [137, 240] on div "Notes (optional) Subtotal $59.00 Discounts ($23.70) Delivery Fee $0.00 Sales Ta…" at bounding box center [185, 290] width 319 height 108
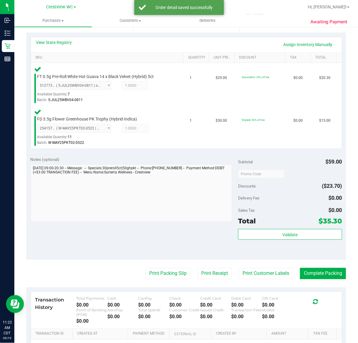
scroll to position [129, 0]
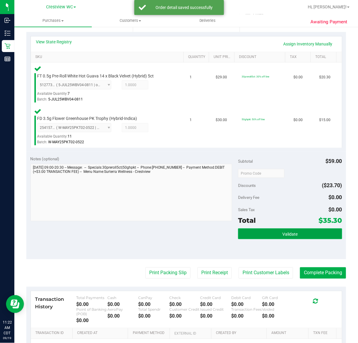
click at [296, 232] on button "Validate" at bounding box center [290, 233] width 104 height 11
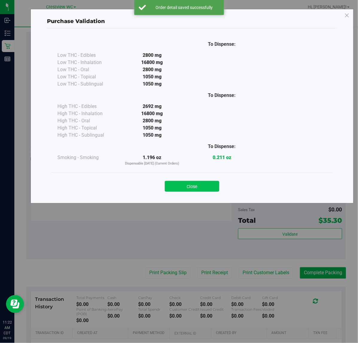
click at [195, 190] on button "Close" at bounding box center [192, 186] width 54 height 11
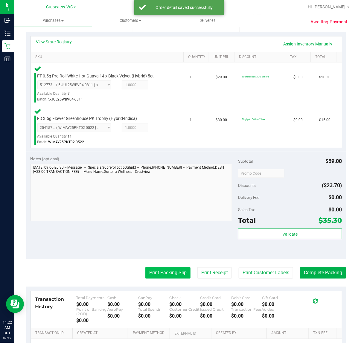
click at [169, 272] on button "Print Packing Slip" at bounding box center [167, 272] width 45 height 11
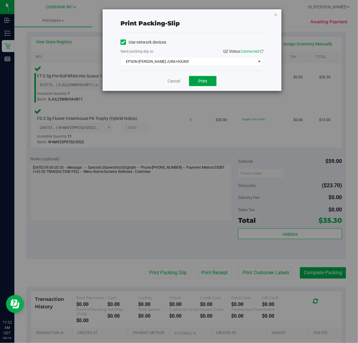
click at [210, 82] on button "Print" at bounding box center [202, 81] width 27 height 10
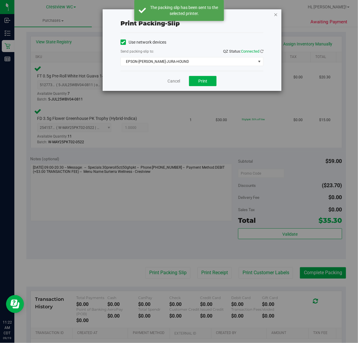
click at [276, 14] on icon "button" at bounding box center [275, 14] width 4 height 7
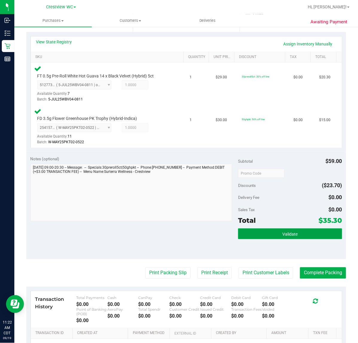
click at [287, 232] on span "Validate" at bounding box center [289, 234] width 15 height 5
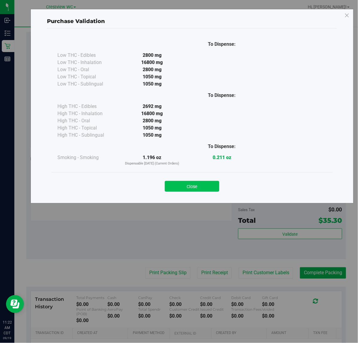
click at [192, 191] on button "Close" at bounding box center [192, 186] width 54 height 11
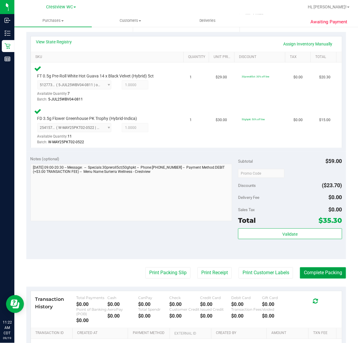
click at [317, 273] on button "Complete Packing" at bounding box center [323, 272] width 46 height 11
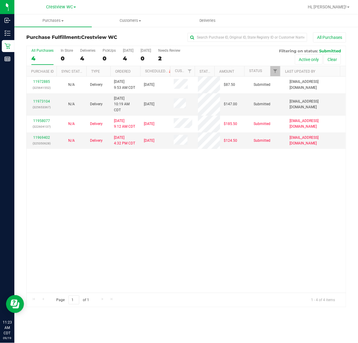
click at [140, 222] on div "11972885 (325641552) N/A Delivery 9/19/2025 9:53 AM CDT 9/19/2025 $87.50 Submit…" at bounding box center [186, 184] width 319 height 216
click at [102, 59] on div "0" at bounding box center [108, 58] width 13 height 7
click at [0, 0] on input "PickUps 0" at bounding box center [0, 0] width 0 height 0
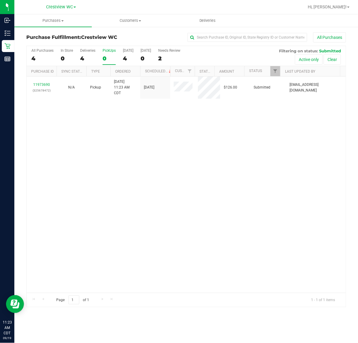
click at [186, 168] on div "11973690 (325678472) N/A Pickup 9/19/2025 11:23 AM CDT 9/19/2025 $126.00 Submit…" at bounding box center [186, 184] width 319 height 216
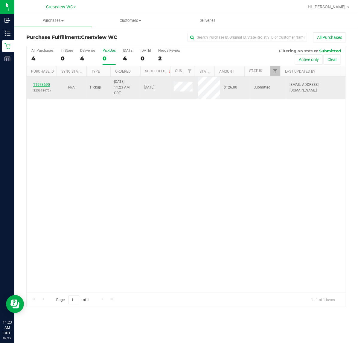
click at [47, 84] on link "11973690" at bounding box center [41, 84] width 17 height 4
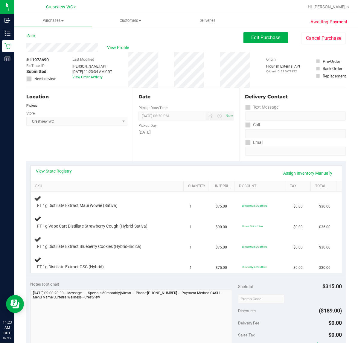
click at [148, 175] on div "View State Registry Assign Inventory Manually" at bounding box center [186, 173] width 300 height 10
click at [97, 155] on div "Location Pickup Store Crestview WC Select Store Bonita Springs WC Boynton Beach…" at bounding box center [79, 124] width 106 height 73
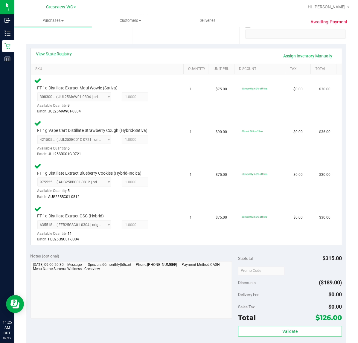
scroll to position [143, 0]
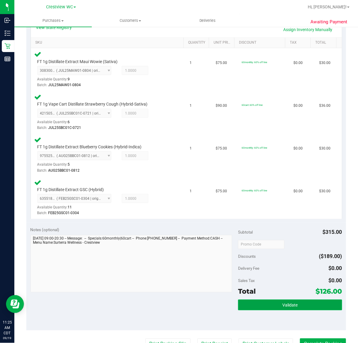
click at [290, 301] on button "Validate" at bounding box center [290, 304] width 104 height 11
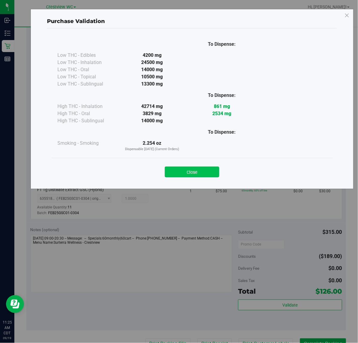
click at [202, 176] on button "Close" at bounding box center [192, 171] width 54 height 11
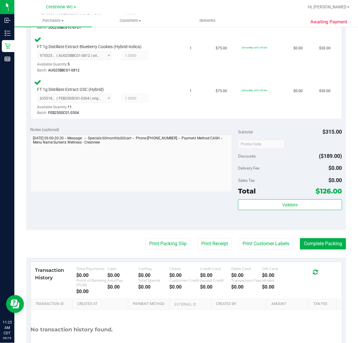
scroll to position [247, 0]
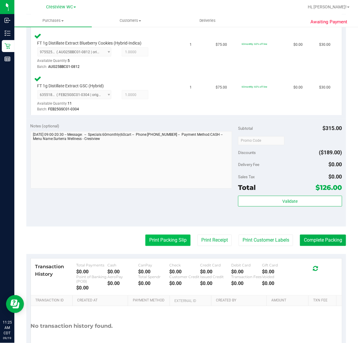
click at [168, 239] on button "Print Packing Slip" at bounding box center [167, 240] width 45 height 11
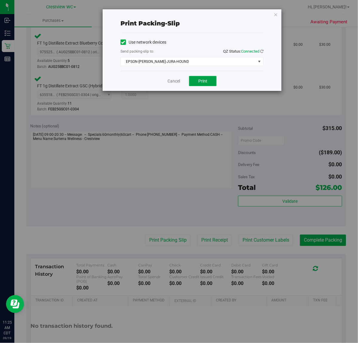
click at [203, 81] on span "Print" at bounding box center [202, 81] width 9 height 5
click at [276, 17] on icon "button" at bounding box center [275, 14] width 4 height 7
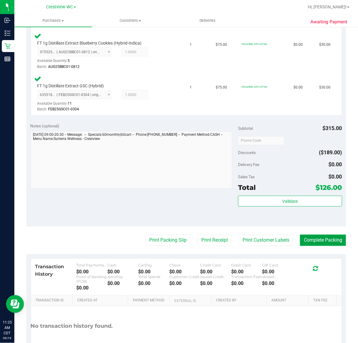
click at [324, 237] on button "Complete Packing" at bounding box center [323, 240] width 46 height 11
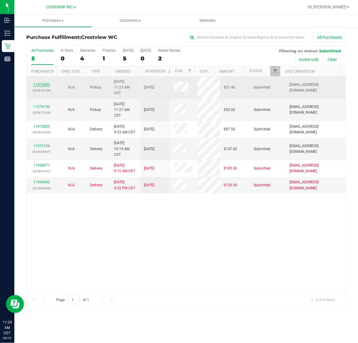
click at [43, 85] on link "11973693" at bounding box center [41, 84] width 17 height 4
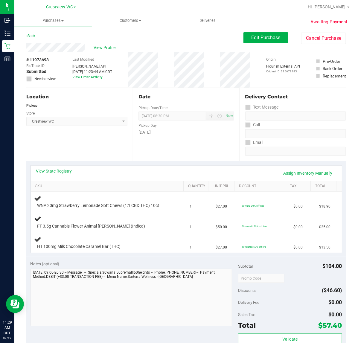
scroll to position [37, 0]
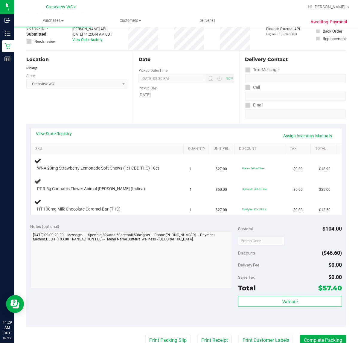
click at [123, 220] on div "Notes (optional) Subtotal $104.00 Discounts ($46.60) Delivery Fee $0.00 Sales T…" at bounding box center [185, 273] width 319 height 108
click at [89, 110] on div "Location Pickup Store Crestview WC Select Store Bonita Springs WC Boynton Beach…" at bounding box center [79, 86] width 106 height 73
click at [89, 114] on div "Location Pickup Store Crestview WC Select Store Bonita Springs WC Boynton Beach…" at bounding box center [79, 86] width 106 height 73
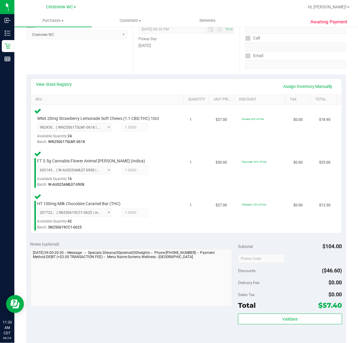
scroll to position [127, 0]
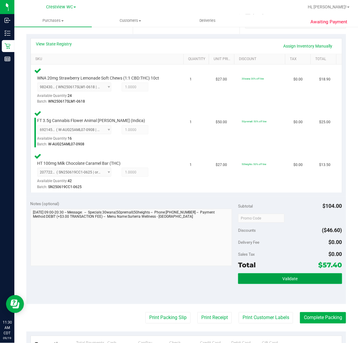
click at [289, 280] on span "Validate" at bounding box center [289, 278] width 15 height 5
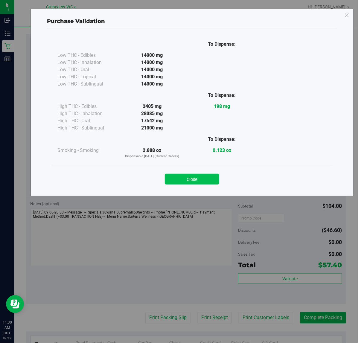
click at [201, 182] on button "Close" at bounding box center [192, 179] width 54 height 11
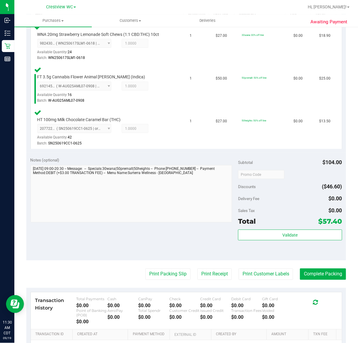
scroll to position [179, 0]
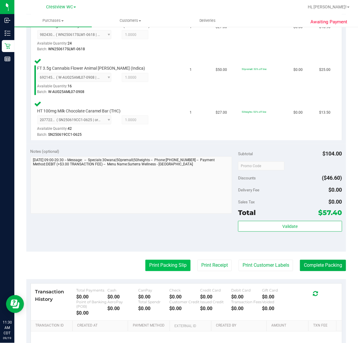
click at [162, 266] on button "Print Packing Slip" at bounding box center [167, 265] width 45 height 11
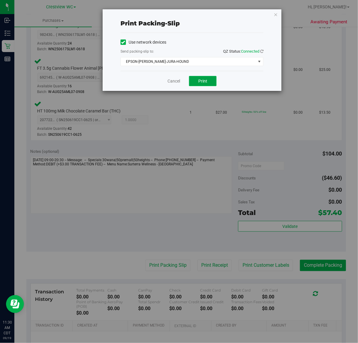
click at [207, 86] on button "Print" at bounding box center [202, 81] width 27 height 10
click at [276, 17] on icon "button" at bounding box center [275, 14] width 4 height 7
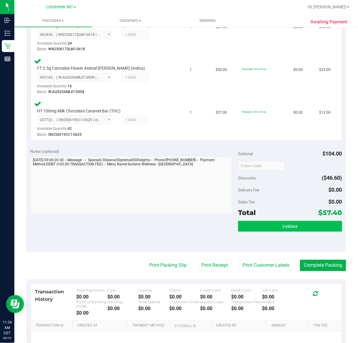
click at [301, 222] on button "Validate" at bounding box center [290, 226] width 104 height 11
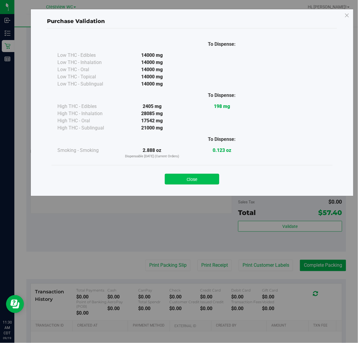
click at [209, 184] on button "Close" at bounding box center [192, 179] width 54 height 11
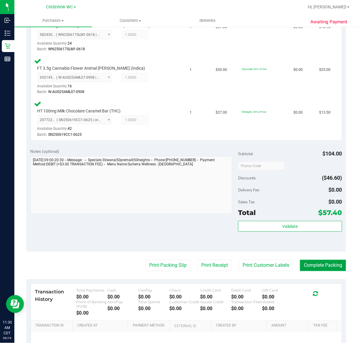
click at [322, 265] on button "Complete Packing" at bounding box center [323, 265] width 46 height 11
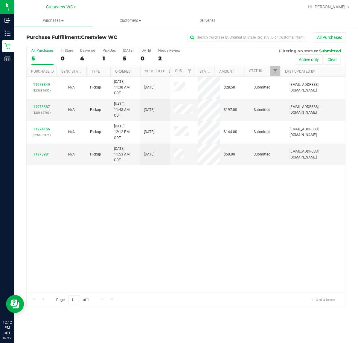
drag, startPoint x: 117, startPoint y: 213, endPoint x: 120, endPoint y: 208, distance: 6.0
click at [117, 214] on div "11973849 (325684655) N/A Pickup 9/19/2025 11:38 AM CDT 9/19/2025 $28.50 Submitt…" at bounding box center [186, 184] width 319 height 216
click at [39, 155] on link "11973981" at bounding box center [41, 154] width 17 height 4
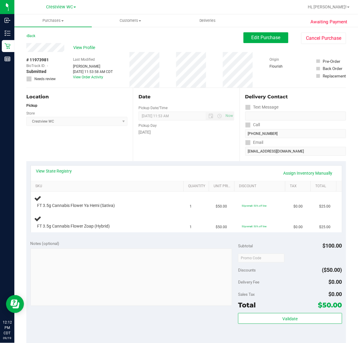
click at [147, 244] on div "Notes (optional)" at bounding box center [134, 243] width 208 height 6
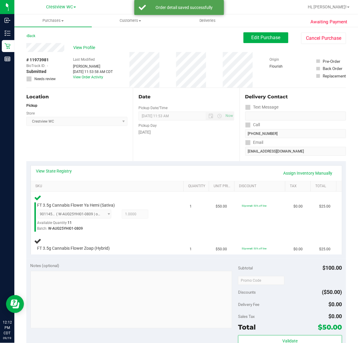
click at [149, 258] on div "View State Registry Assign Inventory Manually SKU Quantity Unit Price Discount …" at bounding box center [185, 209] width 319 height 97
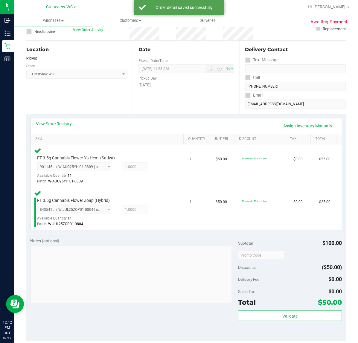
scroll to position [75, 0]
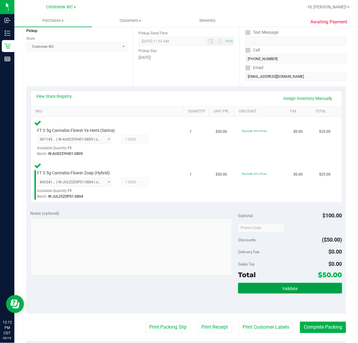
click at [296, 286] on button "Validate" at bounding box center [290, 288] width 104 height 11
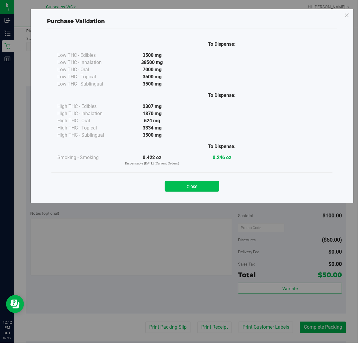
click at [186, 187] on button "Close" at bounding box center [192, 186] width 54 height 11
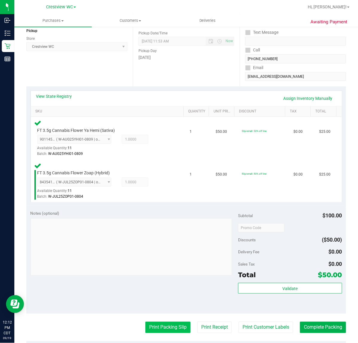
click at [156, 327] on button "Print Packing Slip" at bounding box center [167, 326] width 45 height 11
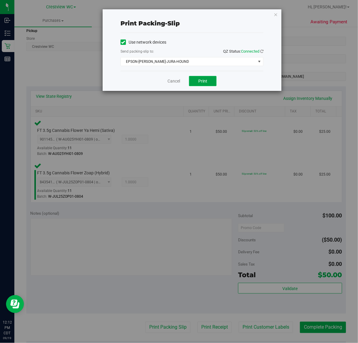
click at [208, 79] on button "Print" at bounding box center [202, 81] width 27 height 10
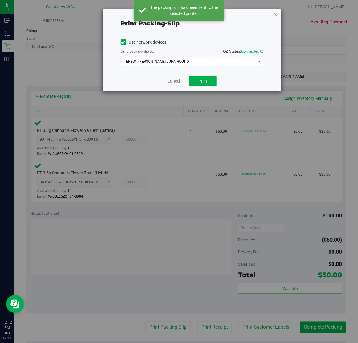
click at [275, 14] on icon "button" at bounding box center [275, 14] width 4 height 7
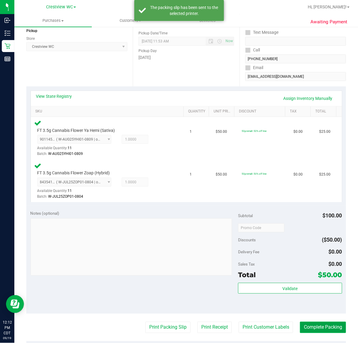
click at [329, 327] on button "Complete Packing" at bounding box center [323, 326] width 46 height 11
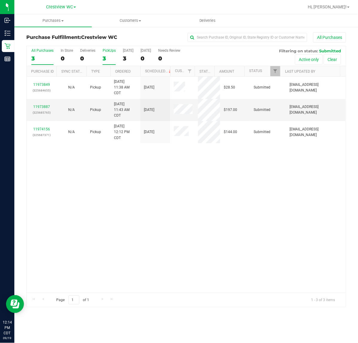
click at [107, 56] on div "3" at bounding box center [108, 58] width 13 height 7
click at [0, 0] on input "PickUps 3" at bounding box center [0, 0] width 0 height 0
click at [41, 218] on div "11973849 (325684655) N/A Pickup 9/19/2025 11:38 AM CDT 9/19/2025 $28.50 Submitt…" at bounding box center [186, 184] width 319 height 216
click at [46, 108] on link "11973887" at bounding box center [41, 107] width 17 height 4
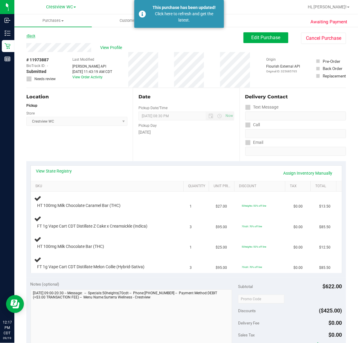
click at [34, 34] on link "Back" at bounding box center [30, 36] width 9 height 4
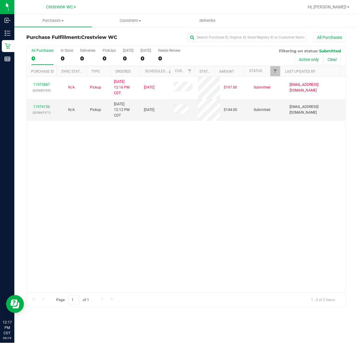
click at [102, 183] on div "11973887 (325685765) N/A Pickup 9/19/2025 12:16 PM CDT 9/19/2025 $197.00 Submit…" at bounding box center [186, 184] width 319 height 216
click at [46, 109] on link "11974156" at bounding box center [41, 107] width 17 height 4
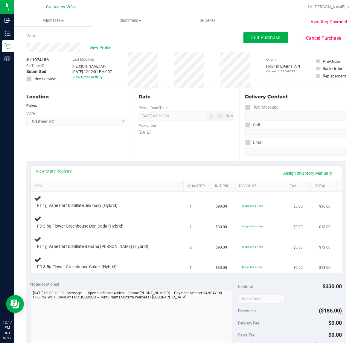
click at [95, 287] on div "Notes (optional)" at bounding box center [134, 284] width 208 height 6
click at [66, 169] on link "View State Registry" at bounding box center [54, 171] width 36 height 6
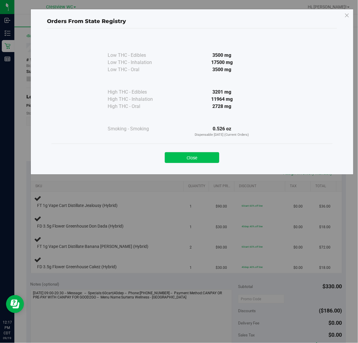
click at [183, 157] on button "Close" at bounding box center [192, 157] width 54 height 11
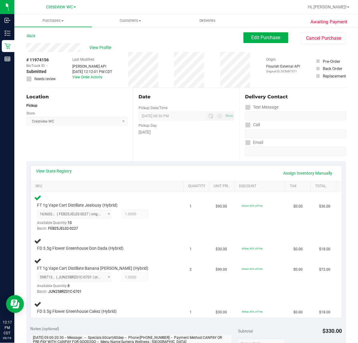
click at [82, 151] on div "Location Pickup Store Crestview WC Select Store Bonita Springs WC Boynton Beach…" at bounding box center [79, 124] width 106 height 73
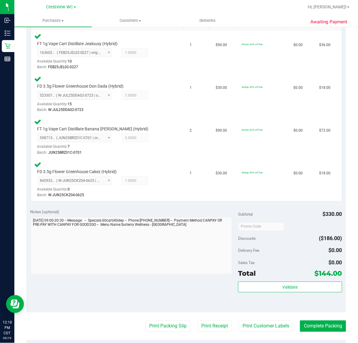
scroll to position [199, 0]
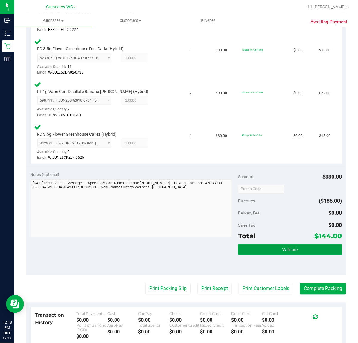
click at [295, 250] on button "Validate" at bounding box center [290, 249] width 104 height 11
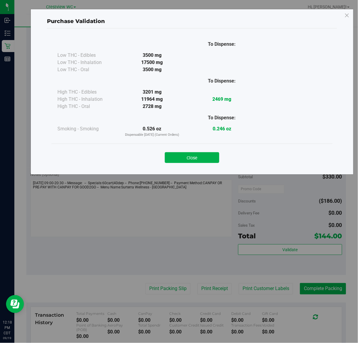
click at [209, 169] on div "Purchase Validation To Dispense: Low THC - Edibles 3500 mg" at bounding box center [191, 92] width 323 height 166
click at [168, 290] on div "Purchase Validation To Dispense: Low THC - Edibles 3500 mg" at bounding box center [181, 171] width 362 height 343
click at [206, 161] on button "Close" at bounding box center [192, 157] width 54 height 11
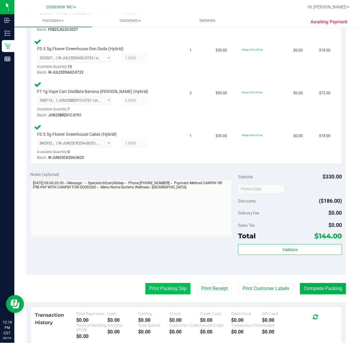
click at [158, 289] on button "Print Packing Slip" at bounding box center [167, 288] width 45 height 11
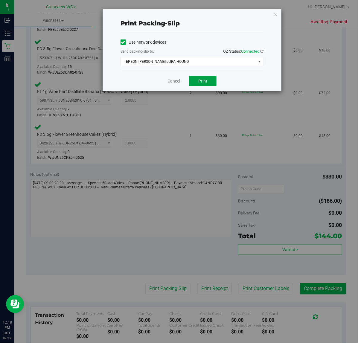
click at [203, 81] on span "Print" at bounding box center [202, 81] width 9 height 5
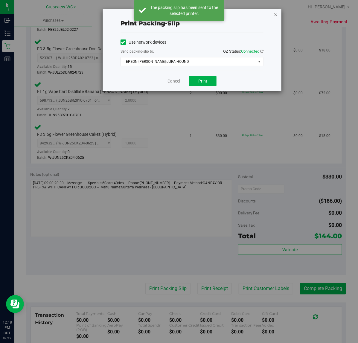
click at [275, 16] on icon "button" at bounding box center [275, 14] width 4 height 7
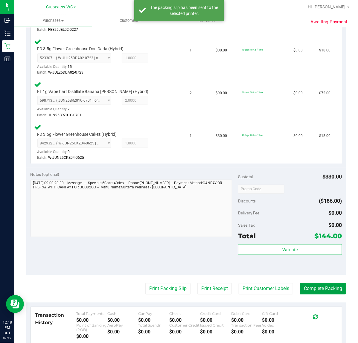
click at [319, 289] on button "Complete Packing" at bounding box center [323, 288] width 46 height 11
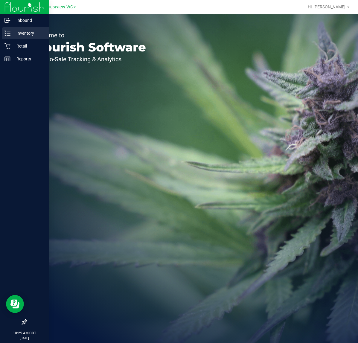
click at [19, 37] on div "Inventory" at bounding box center [25, 33] width 47 height 12
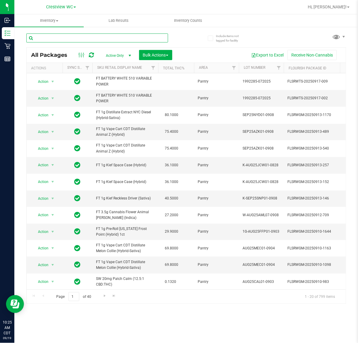
click at [105, 38] on input "text" at bounding box center [97, 37] width 142 height 9
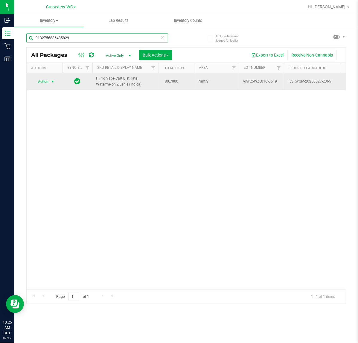
type input "9132756886485829"
click at [50, 82] on span "select" at bounding box center [52, 81] width 5 height 5
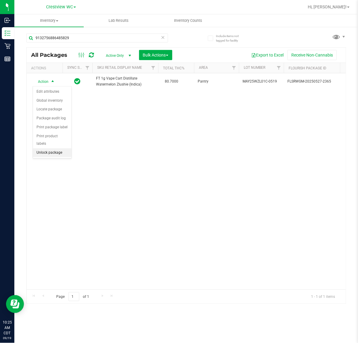
click at [47, 148] on li "Unlock package" at bounding box center [52, 152] width 39 height 9
type input "9"
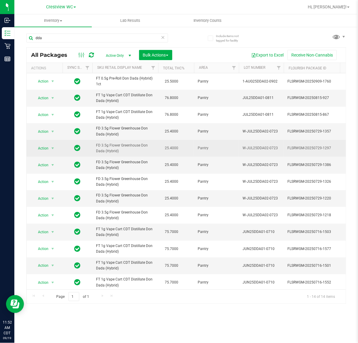
drag, startPoint x: 119, startPoint y: 165, endPoint x: 94, endPoint y: 158, distance: 25.4
click at [94, 157] on td "FD 3.5g Flower Greenhouse Don Dada (Hybrid)" at bounding box center [125, 148] width 66 height 17
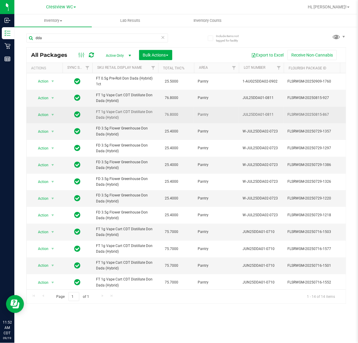
copy span "FD 3.5g Flower Greenhouse Don Dada (Hybrid)"
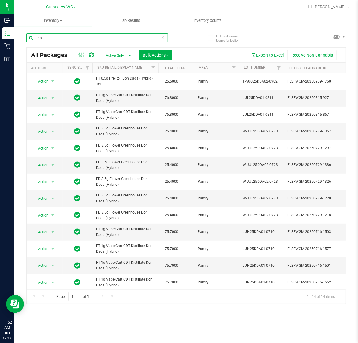
click at [79, 41] on input "dda" at bounding box center [97, 37] width 142 height 9
click at [78, 39] on input "dda" at bounding box center [97, 37] width 142 height 9
paste input "FD 3.5g Flower Greenhouse Don Dada (Hybrid)"
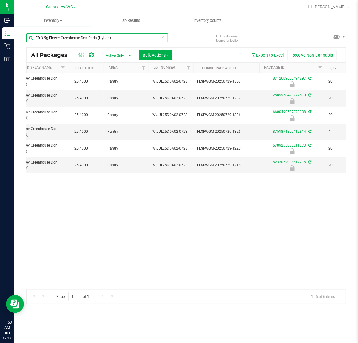
click at [128, 35] on input "FD 3.5g Flower Greenhouse Don Dada (Hybrid)" at bounding box center [97, 37] width 142 height 9
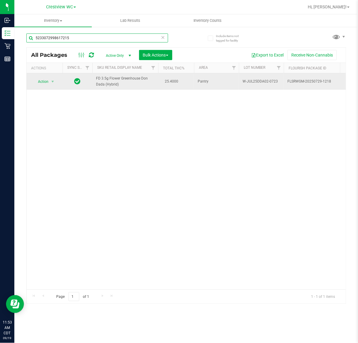
type input "5233072998617215"
click at [43, 82] on span "Action" at bounding box center [41, 81] width 16 height 8
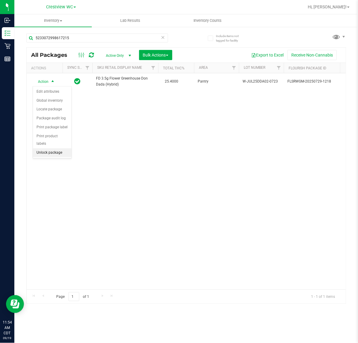
click at [52, 148] on li "Unlock package" at bounding box center [52, 152] width 39 height 9
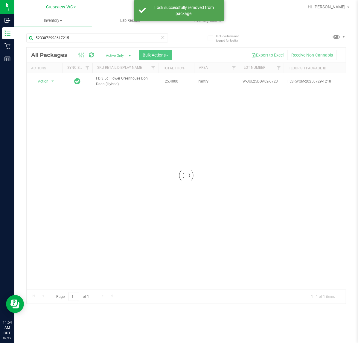
click at [46, 84] on div at bounding box center [186, 176] width 319 height 256
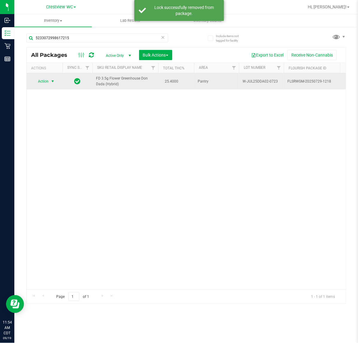
click at [51, 81] on span "select" at bounding box center [52, 81] width 5 height 5
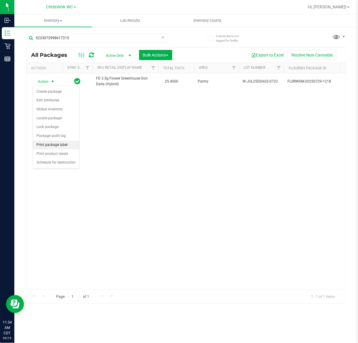
click at [61, 146] on li "Print package label" at bounding box center [56, 144] width 46 height 9
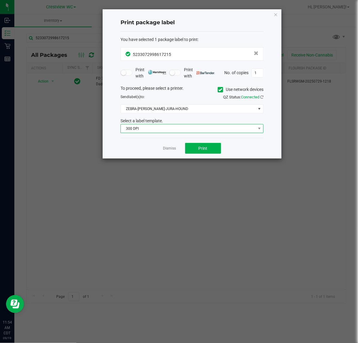
click at [197, 130] on span "300 DPI" at bounding box center [188, 128] width 135 height 8
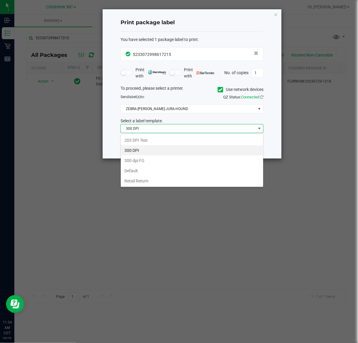
scroll to position [9, 143]
click at [155, 137] on li "203 DPI Test" at bounding box center [192, 140] width 142 height 10
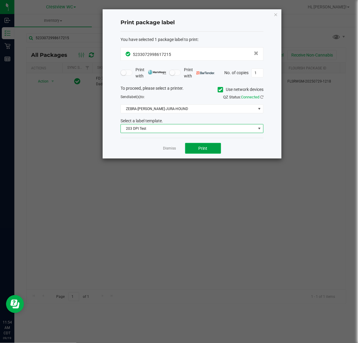
click at [208, 145] on button "Print" at bounding box center [203, 148] width 36 height 11
click at [273, 13] on icon "button" at bounding box center [275, 14] width 4 height 7
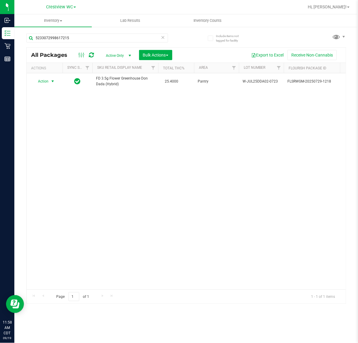
click at [204, 175] on div "Action Action Create package Edit attributes Global inventory Locate package Lo…" at bounding box center [186, 181] width 319 height 216
click at [84, 42] on div "5233072998617215" at bounding box center [97, 40] width 142 height 14
click at [84, 42] on input "5233072998617215" at bounding box center [97, 37] width 142 height 9
click at [141, 144] on div "Action Action Create package Edit attributes Global inventory Locate package Lo…" at bounding box center [186, 181] width 319 height 216
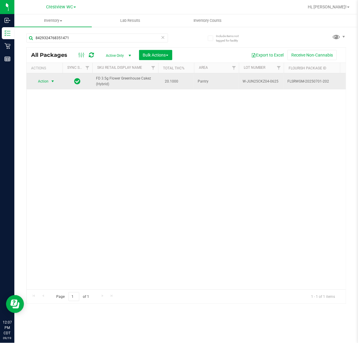
click at [39, 85] on span "Action" at bounding box center [41, 81] width 16 height 8
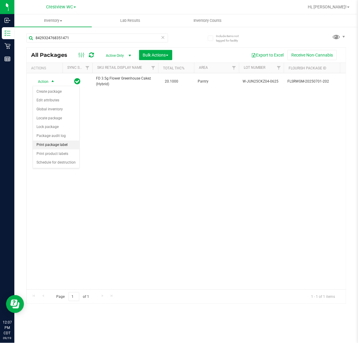
click at [64, 146] on li "Print package label" at bounding box center [56, 144] width 46 height 9
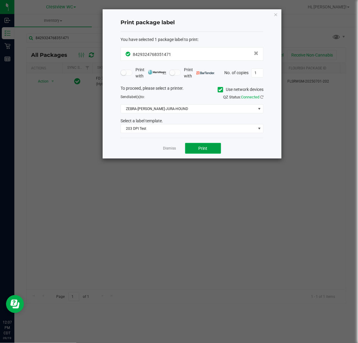
click at [209, 151] on button "Print" at bounding box center [203, 148] width 36 height 11
click at [278, 13] on div "Print package label You have selected 1 package label to print : 84293247683514…" at bounding box center [191, 83] width 179 height 149
click at [277, 14] on icon "button" at bounding box center [275, 14] width 4 height 7
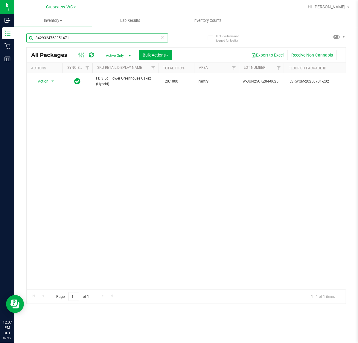
click at [150, 36] on input "8429324768351471" at bounding box center [97, 37] width 142 height 9
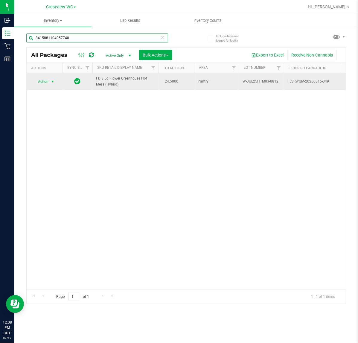
type input "8415881104957740"
click at [49, 81] on span "select" at bounding box center [52, 81] width 7 height 8
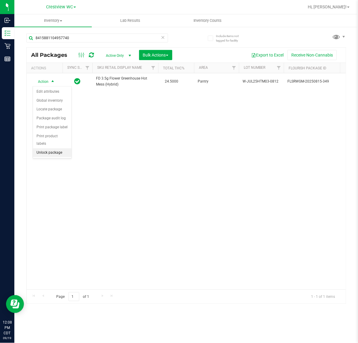
click at [57, 150] on li "Unlock package" at bounding box center [52, 152] width 39 height 9
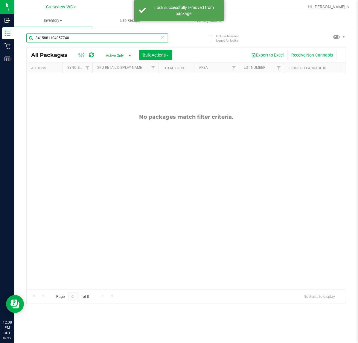
click at [84, 39] on input "8415881104957740" at bounding box center [97, 37] width 142 height 9
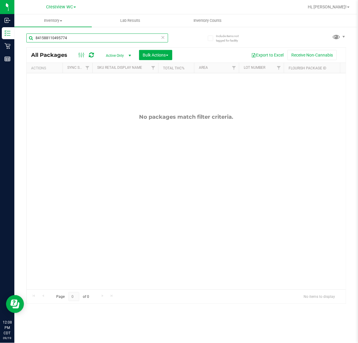
type input "8415881104957740"
click at [60, 163] on div "No packages match filter criteria." at bounding box center [186, 201] width 319 height 256
click at [85, 35] on input "8415881104957740" at bounding box center [97, 37] width 142 height 9
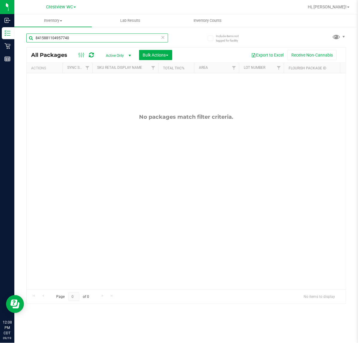
click at [93, 35] on input "8415881104957740" at bounding box center [97, 37] width 142 height 9
type input "8415881104957740"
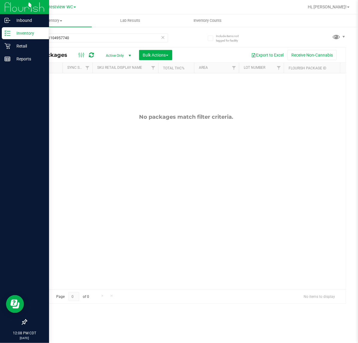
click at [34, 37] on div "Inventory" at bounding box center [25, 33] width 47 height 12
click at [25, 61] on p "Reports" at bounding box center [28, 58] width 36 height 7
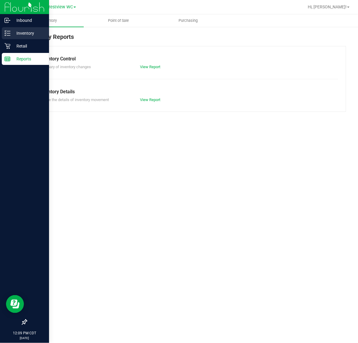
click at [27, 38] on div "Inventory" at bounding box center [25, 33] width 47 height 12
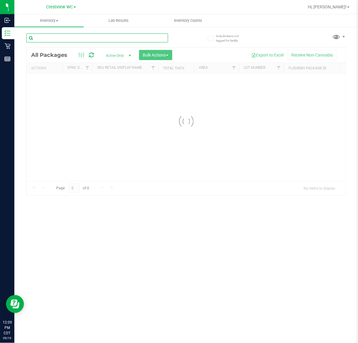
click at [73, 41] on input "text" at bounding box center [97, 37] width 142 height 9
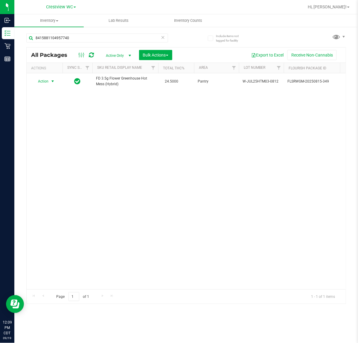
click at [50, 84] on span "select" at bounding box center [52, 81] width 7 height 8
click at [59, 146] on li "Print package label" at bounding box center [56, 144] width 46 height 9
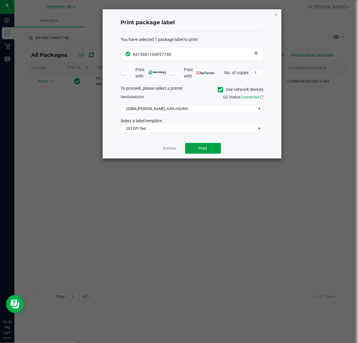
click at [194, 148] on button "Print" at bounding box center [203, 148] width 36 height 11
click at [275, 13] on icon "button" at bounding box center [275, 14] width 4 height 7
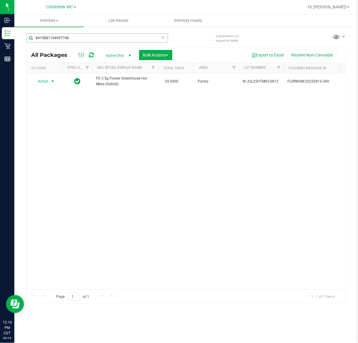
drag, startPoint x: 149, startPoint y: 32, endPoint x: 144, endPoint y: 37, distance: 7.4
click at [148, 34] on div "8415881104957740" at bounding box center [106, 37] width 160 height 19
click at [140, 39] on input "8415881104957740" at bounding box center [97, 37] width 142 height 9
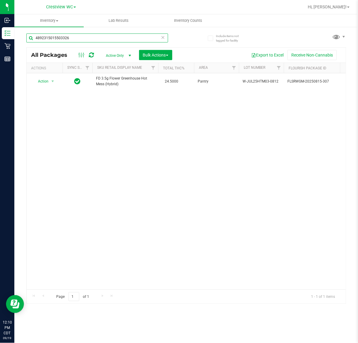
type input "4892315015503326"
click at [166, 144] on div "Action Action Create package Edit attributes Global inventory Locate package Lo…" at bounding box center [186, 181] width 319 height 216
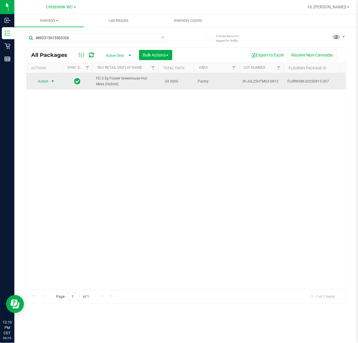
click at [42, 81] on span "Action" at bounding box center [41, 81] width 16 height 8
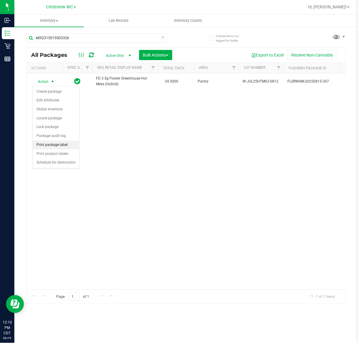
click at [65, 148] on li "Print package label" at bounding box center [56, 144] width 46 height 9
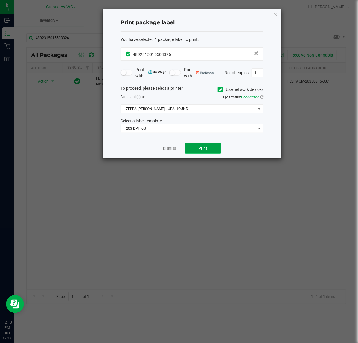
click at [203, 144] on button "Print" at bounding box center [203, 148] width 36 height 11
click at [274, 17] on icon "button" at bounding box center [275, 14] width 4 height 7
